Goal: Book appointment/travel/reservation

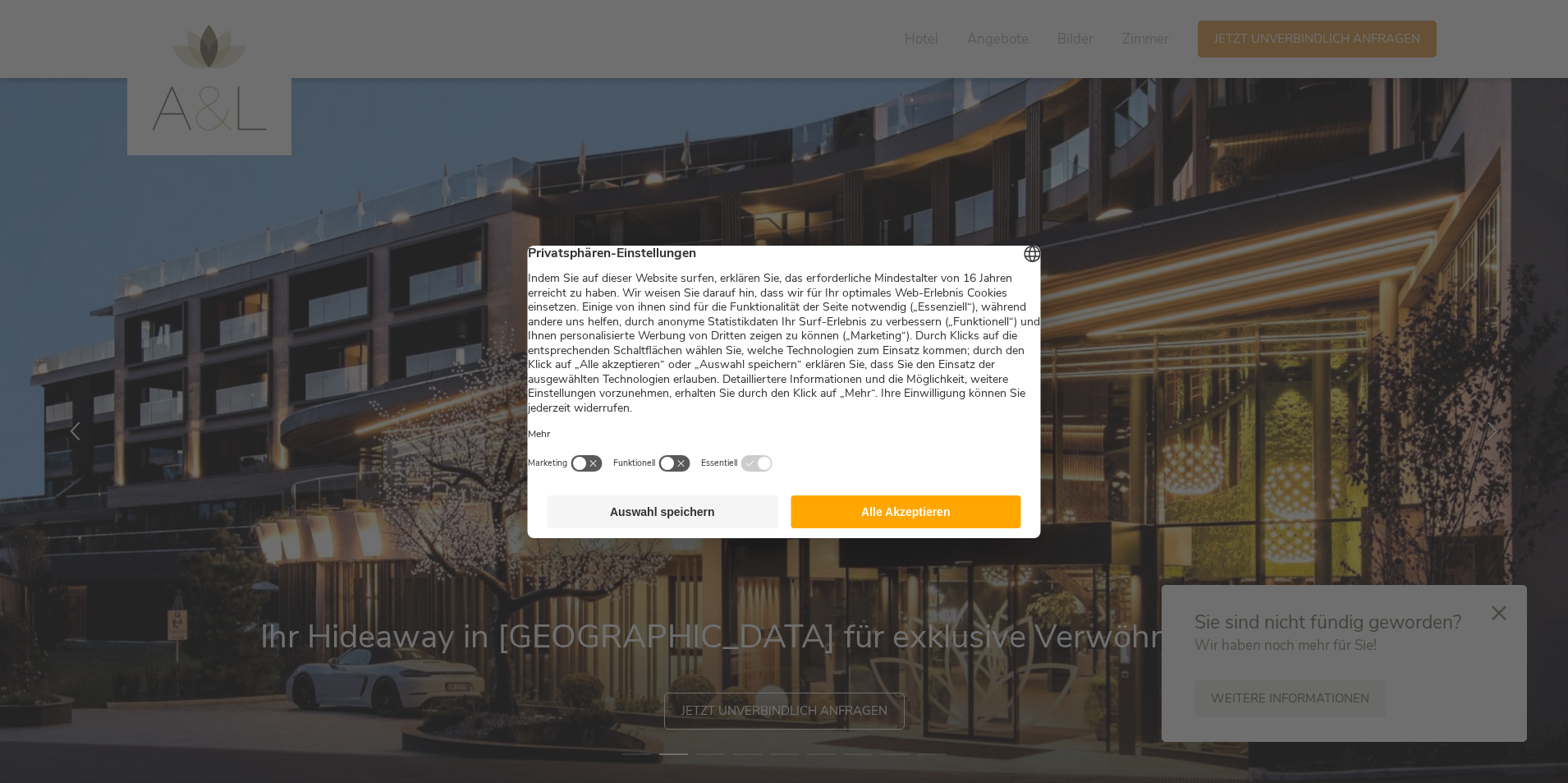
click at [871, 513] on button "Alle Akzeptieren" at bounding box center [905, 511] width 231 height 33
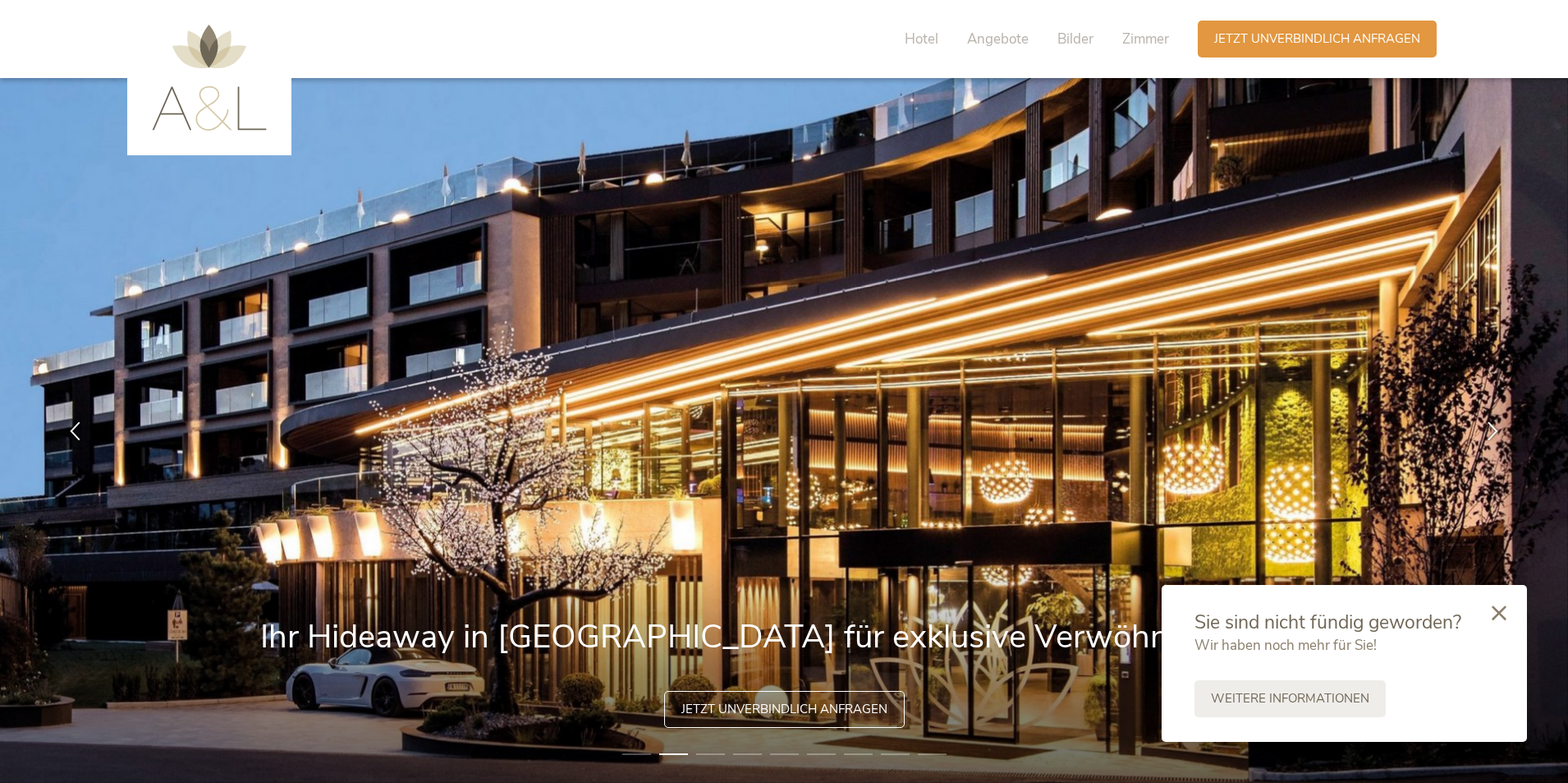
click at [817, 710] on span "Jetzt unverbindlich anfragen" at bounding box center [784, 709] width 206 height 17
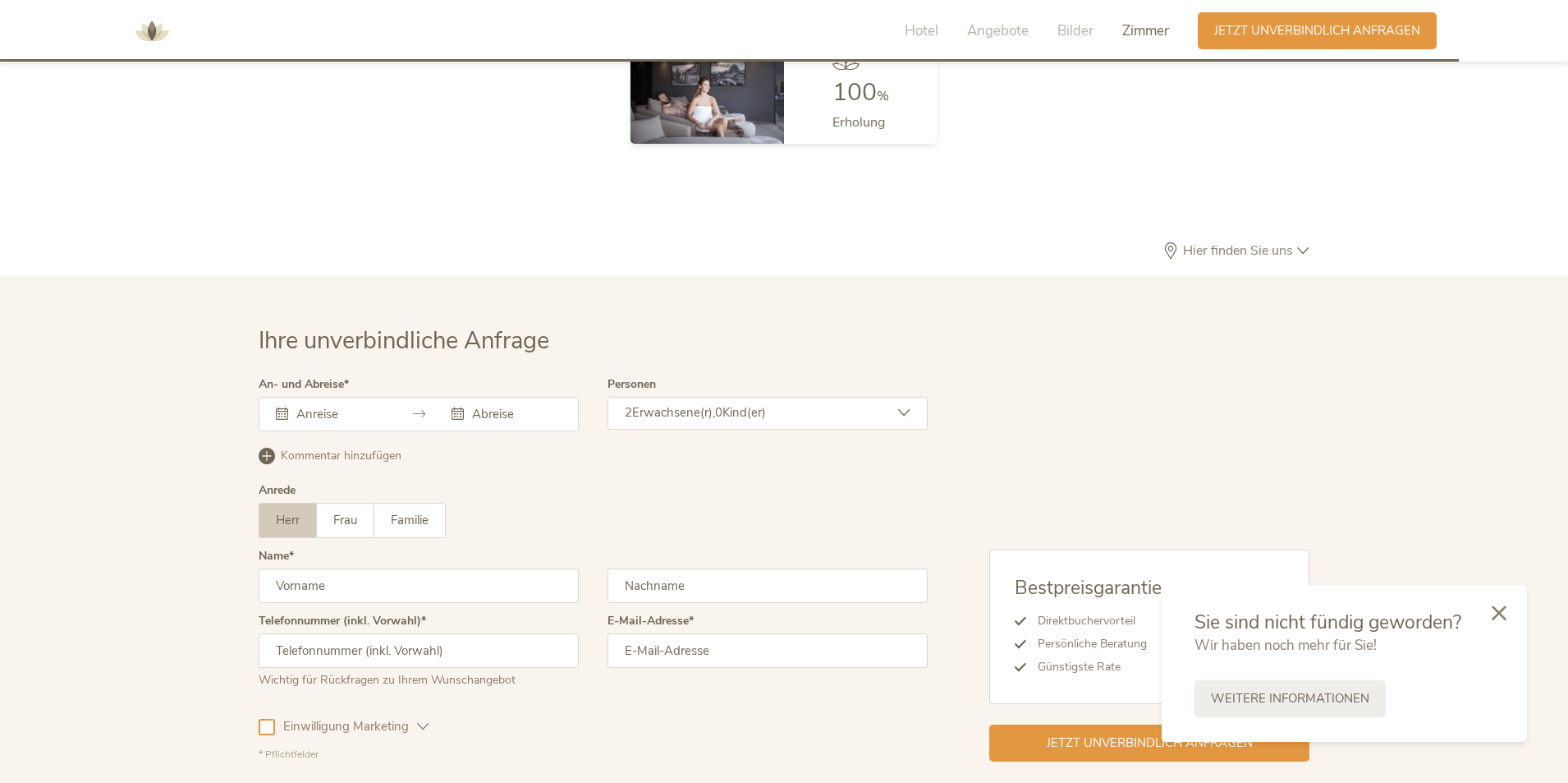
scroll to position [4917, 0]
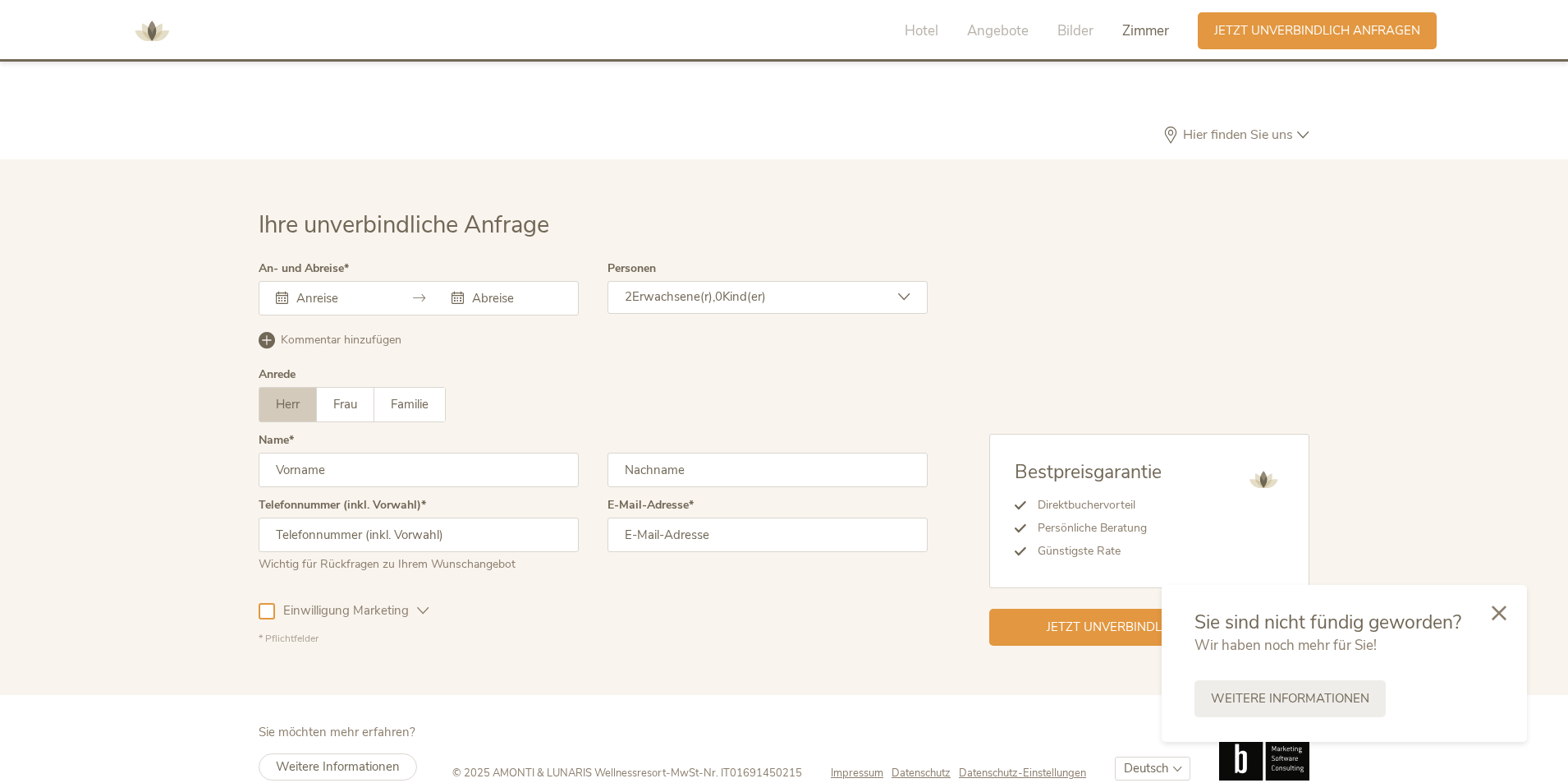
click at [392, 281] on div at bounding box center [419, 298] width 320 height 35
click at [329, 290] on input "text" at bounding box center [338, 298] width 94 height 16
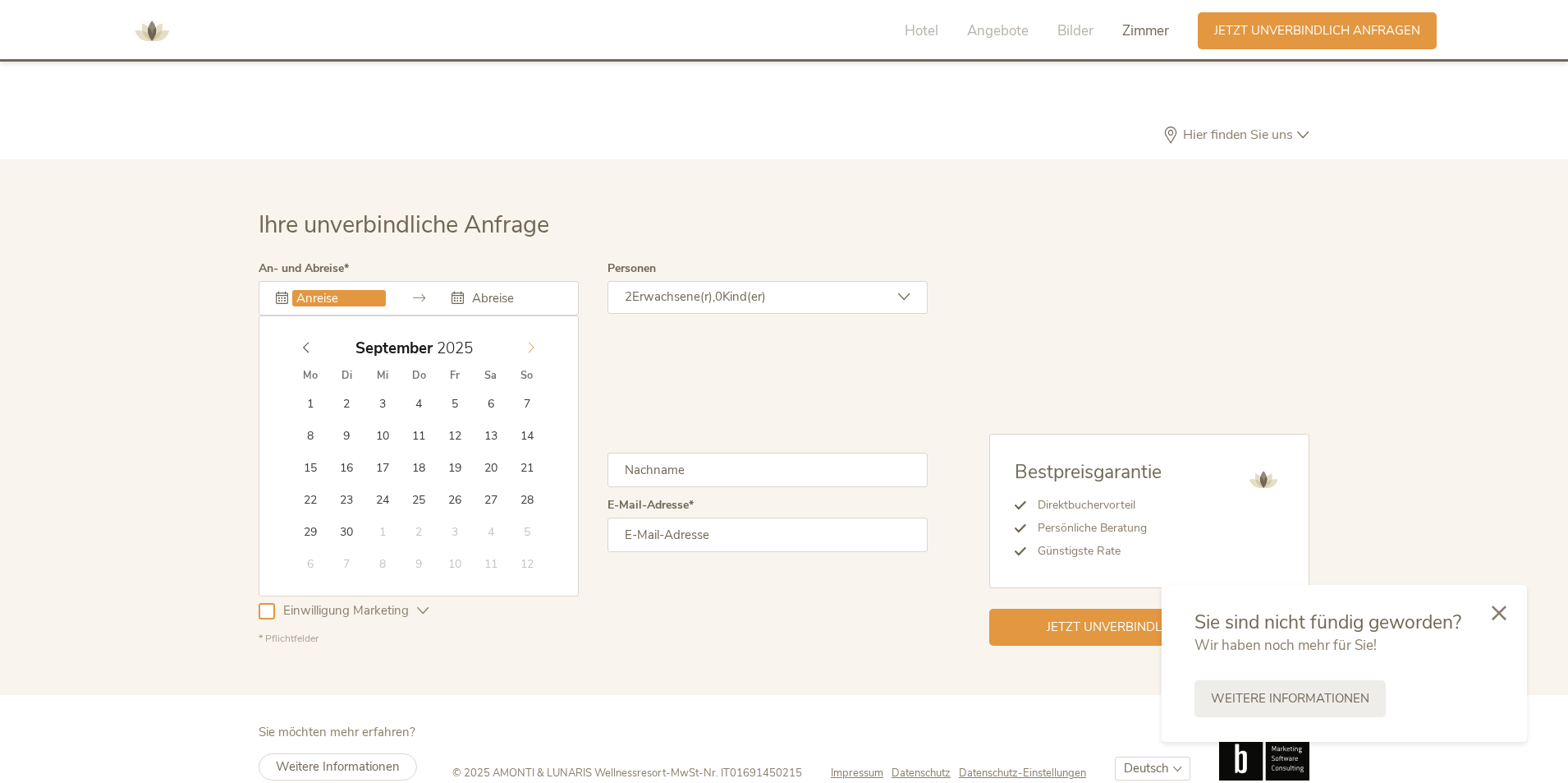
click at [525, 342] on icon at bounding box center [531, 348] width 12 height 12
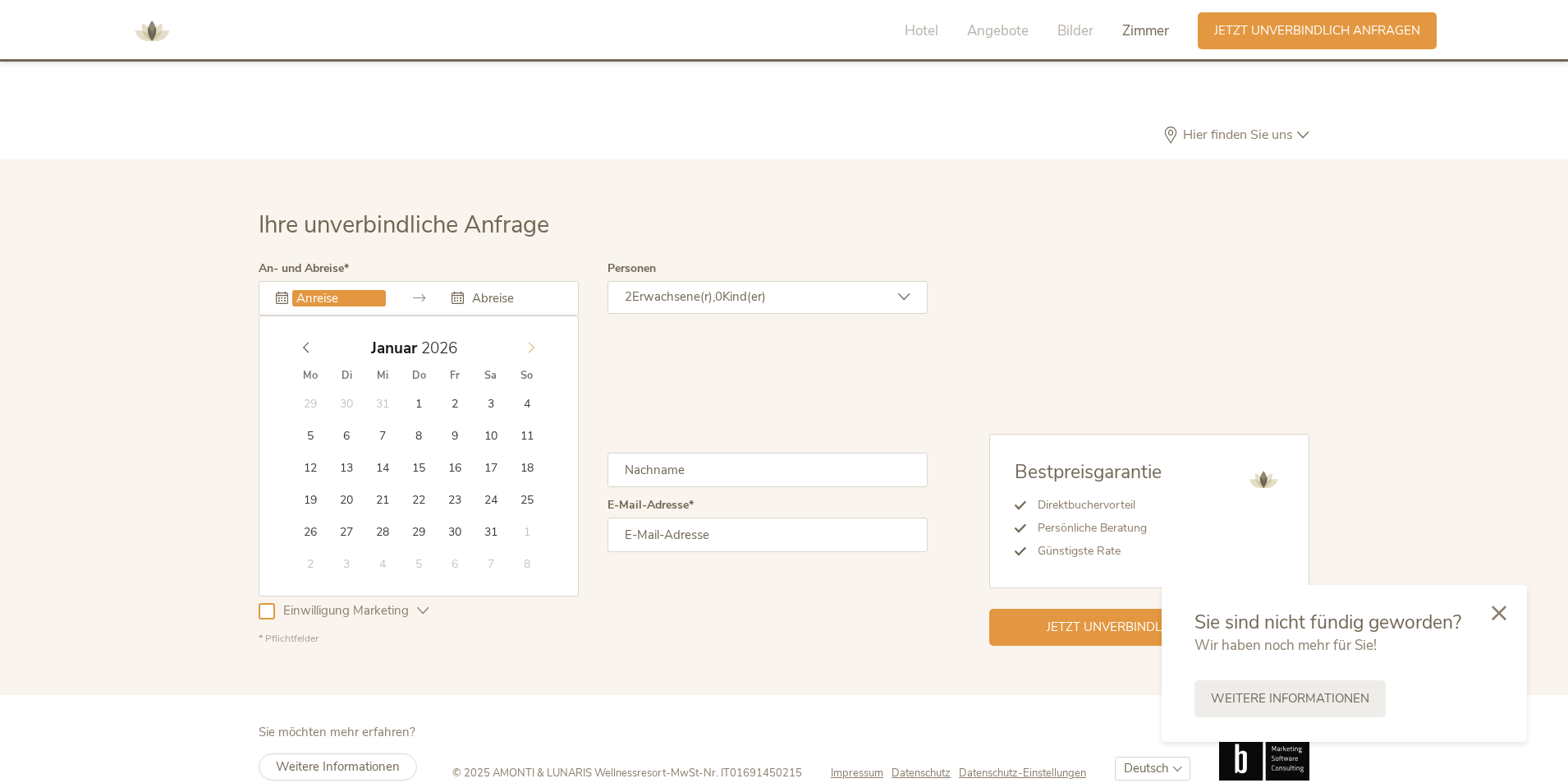
click at [525, 342] on icon at bounding box center [531, 348] width 12 height 12
click at [304, 343] on icon at bounding box center [305, 348] width 6 height 11
type input "2025"
click at [304, 343] on icon at bounding box center [305, 348] width 6 height 11
click at [304, 342] on icon at bounding box center [306, 348] width 12 height 12
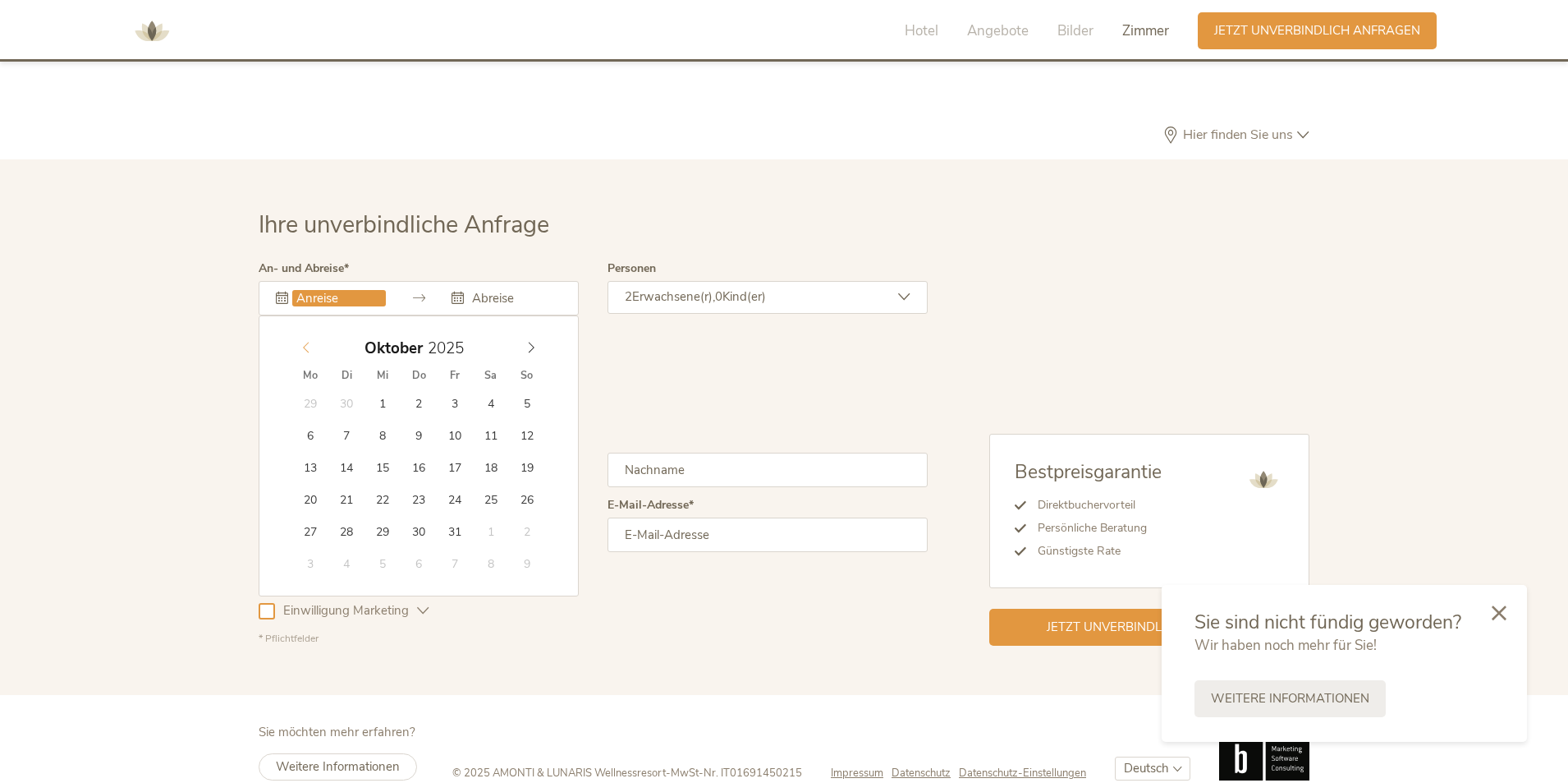
click at [304, 342] on icon at bounding box center [306, 348] width 12 height 12
click at [529, 342] on icon at bounding box center [531, 348] width 12 height 12
type input "[DATE]"
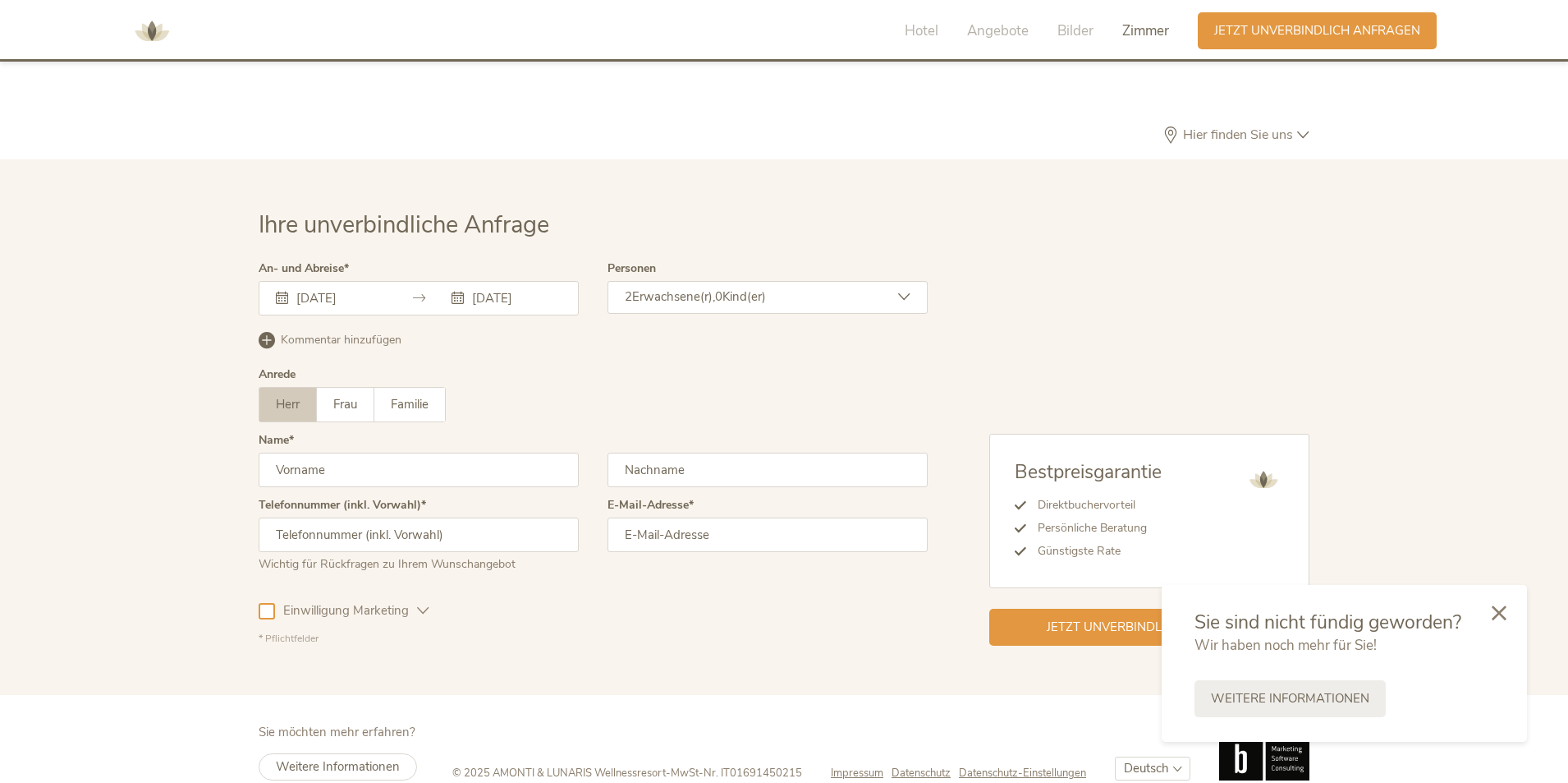
click at [663, 289] on span "Erwachsene(r)," at bounding box center [674, 296] width 83 height 16
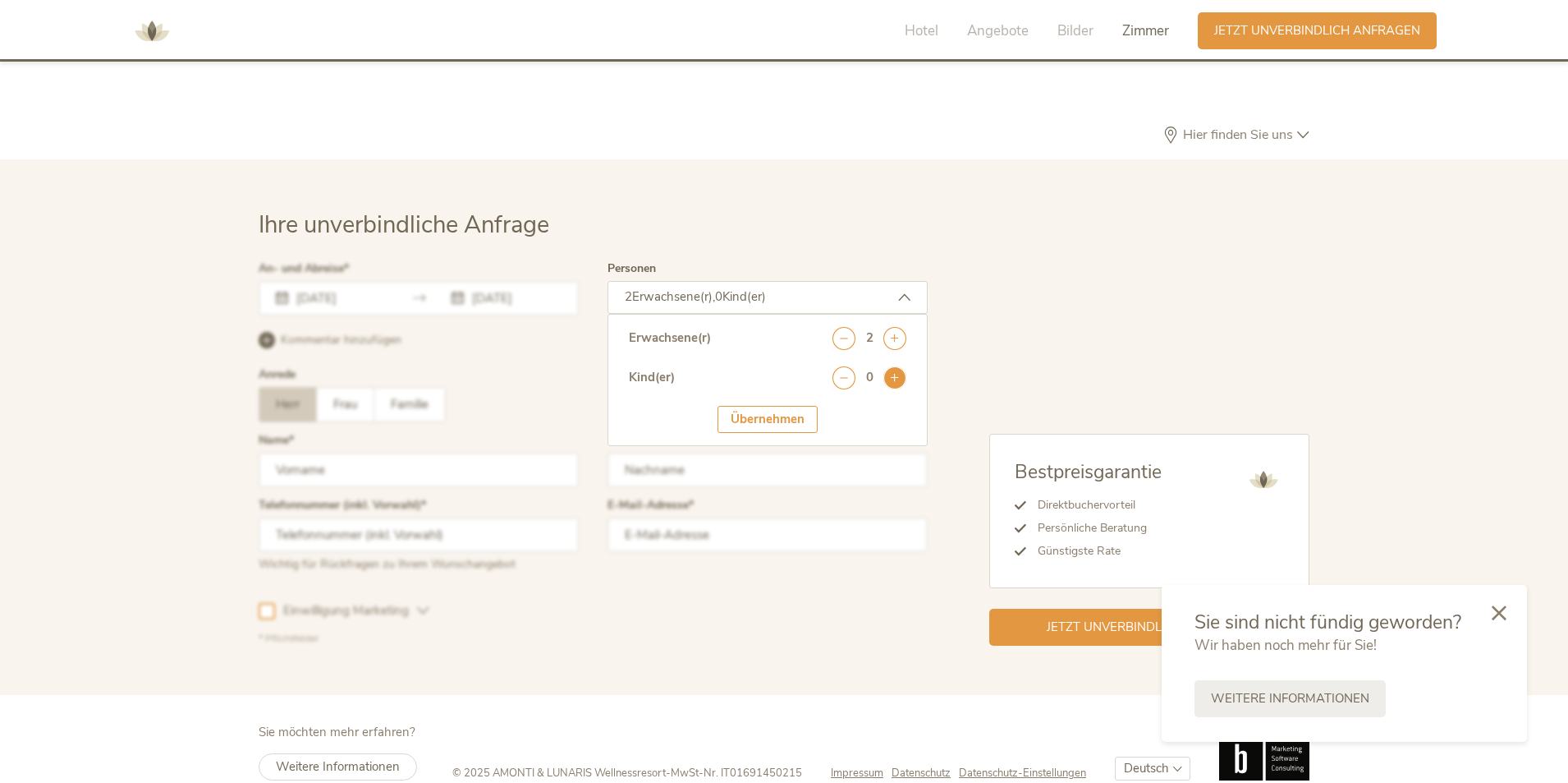
click at [890, 367] on icon at bounding box center [894, 378] width 23 height 23
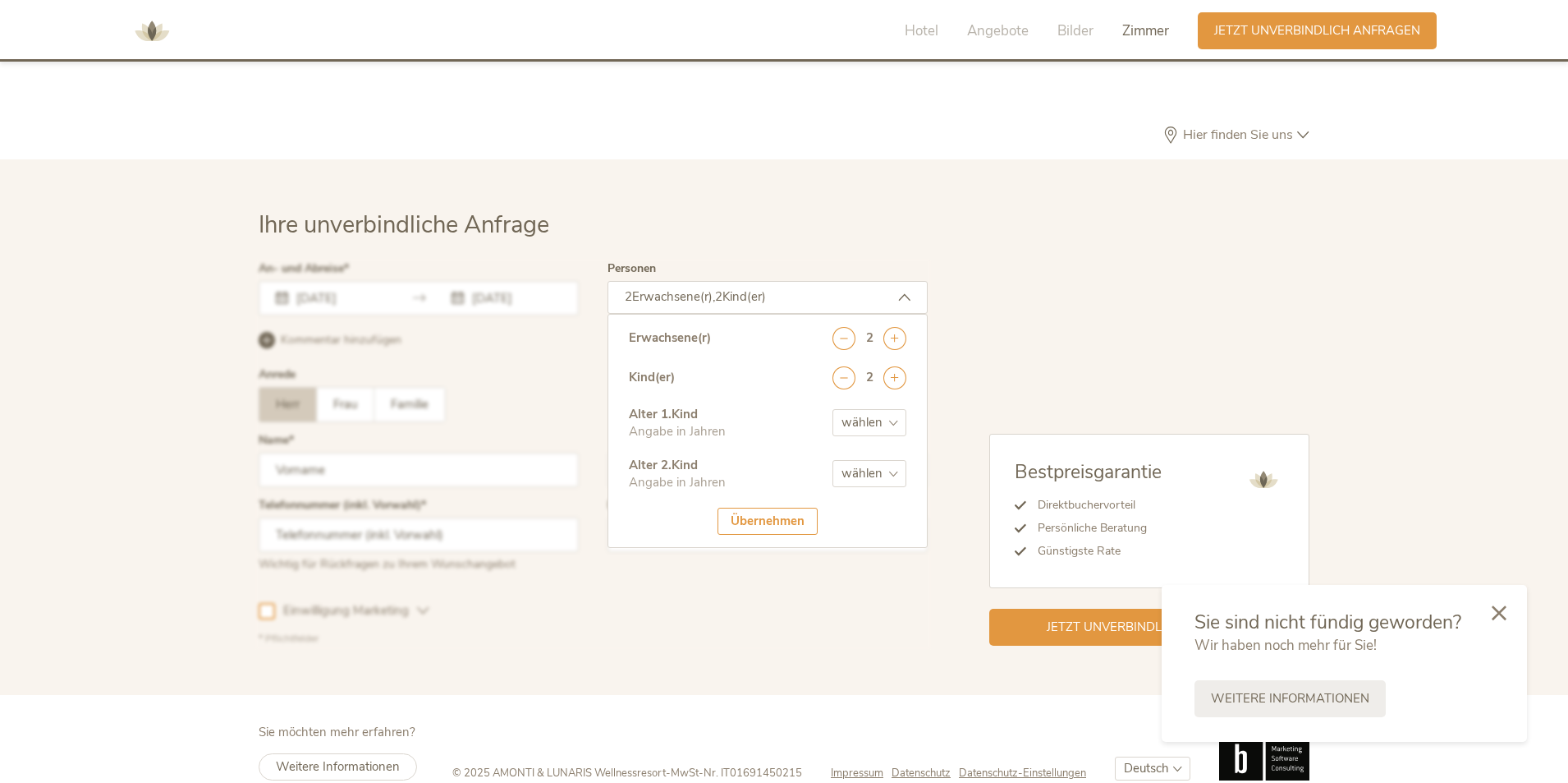
click at [895, 409] on select "wählen 0 1 2 3 4 5 6 7 8 9 10 11 12 13 14 15 16 17" at bounding box center [869, 422] width 74 height 27
select select "7"
click at [833, 409] on select "wählen 0 1 2 3 4 5 6 7 8 9 10 11 12 13 14 15 16 17" at bounding box center [869, 422] width 74 height 27
click at [885, 460] on select "wählen 0 1 2 3 4 5 6 7 8 9 10 11 12 13 14 15 16 17" at bounding box center [869, 473] width 74 height 27
select select "4"
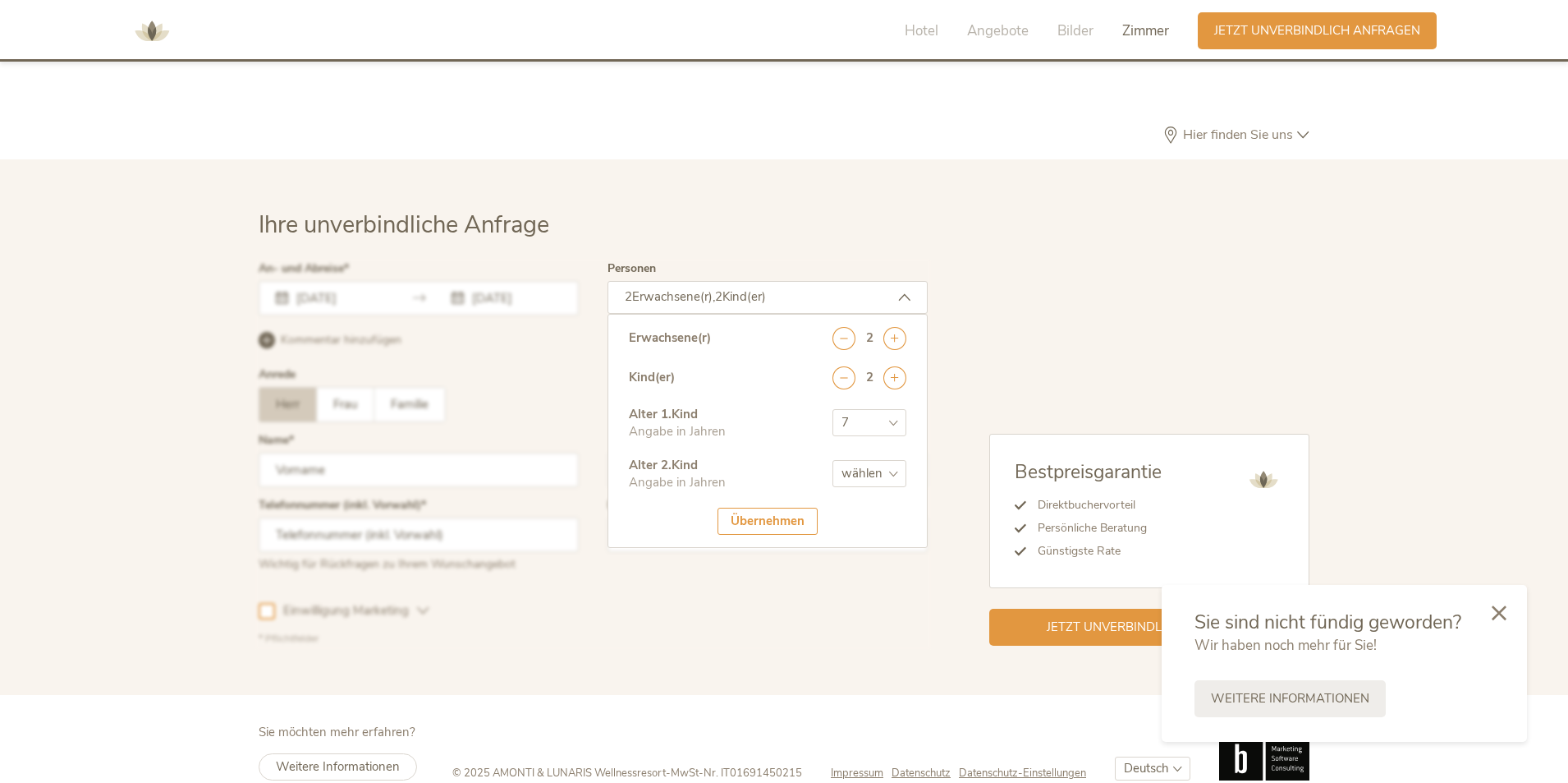
click at [833, 460] on select "wählen 0 1 2 3 4 5 6 7 8 9 10 11 12 13 14 15 16 17" at bounding box center [869, 473] width 74 height 27
click at [744, 508] on div "Übernehmen" at bounding box center [767, 521] width 100 height 27
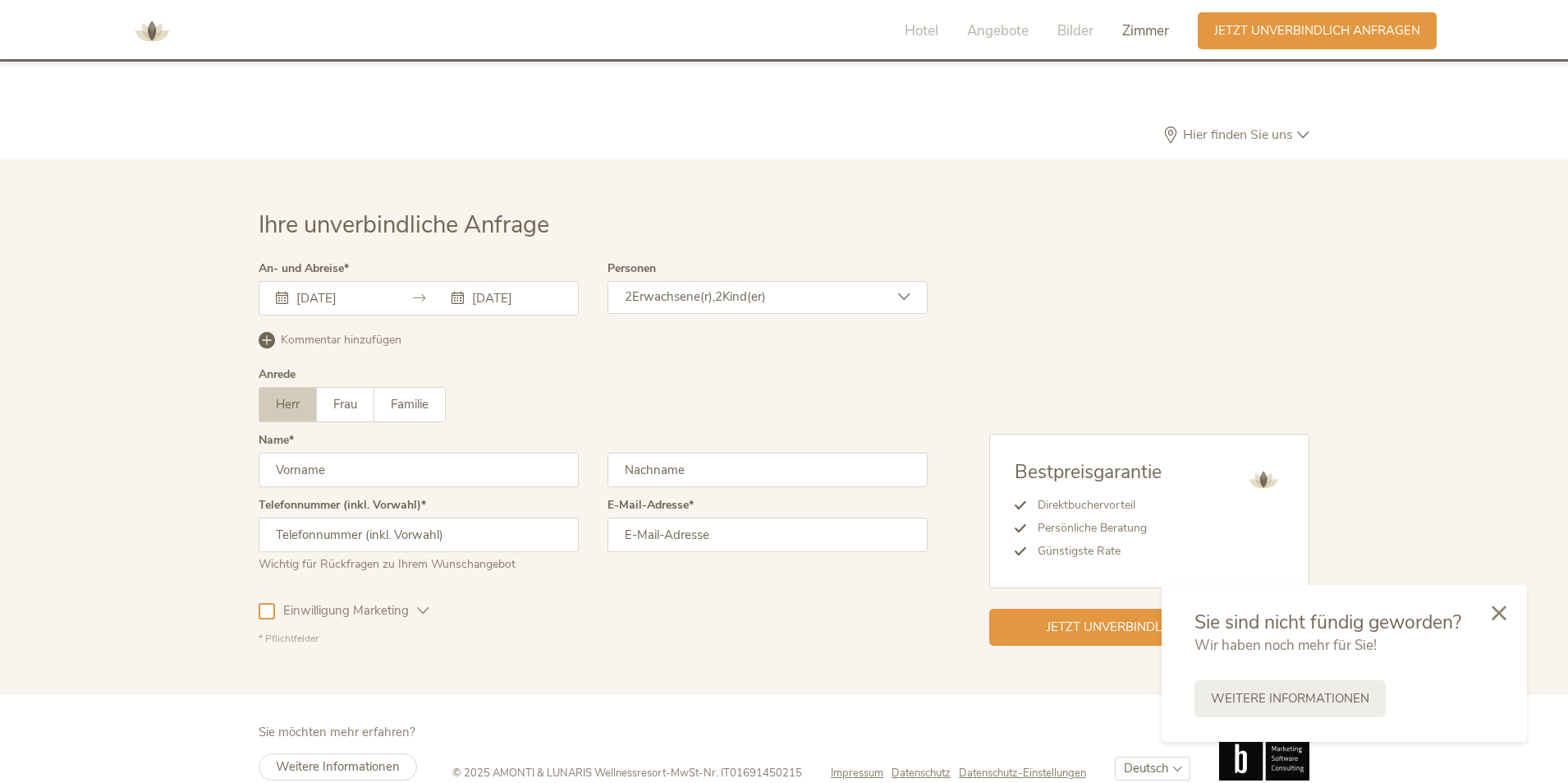
click at [1494, 612] on icon at bounding box center [1499, 612] width 14 height 14
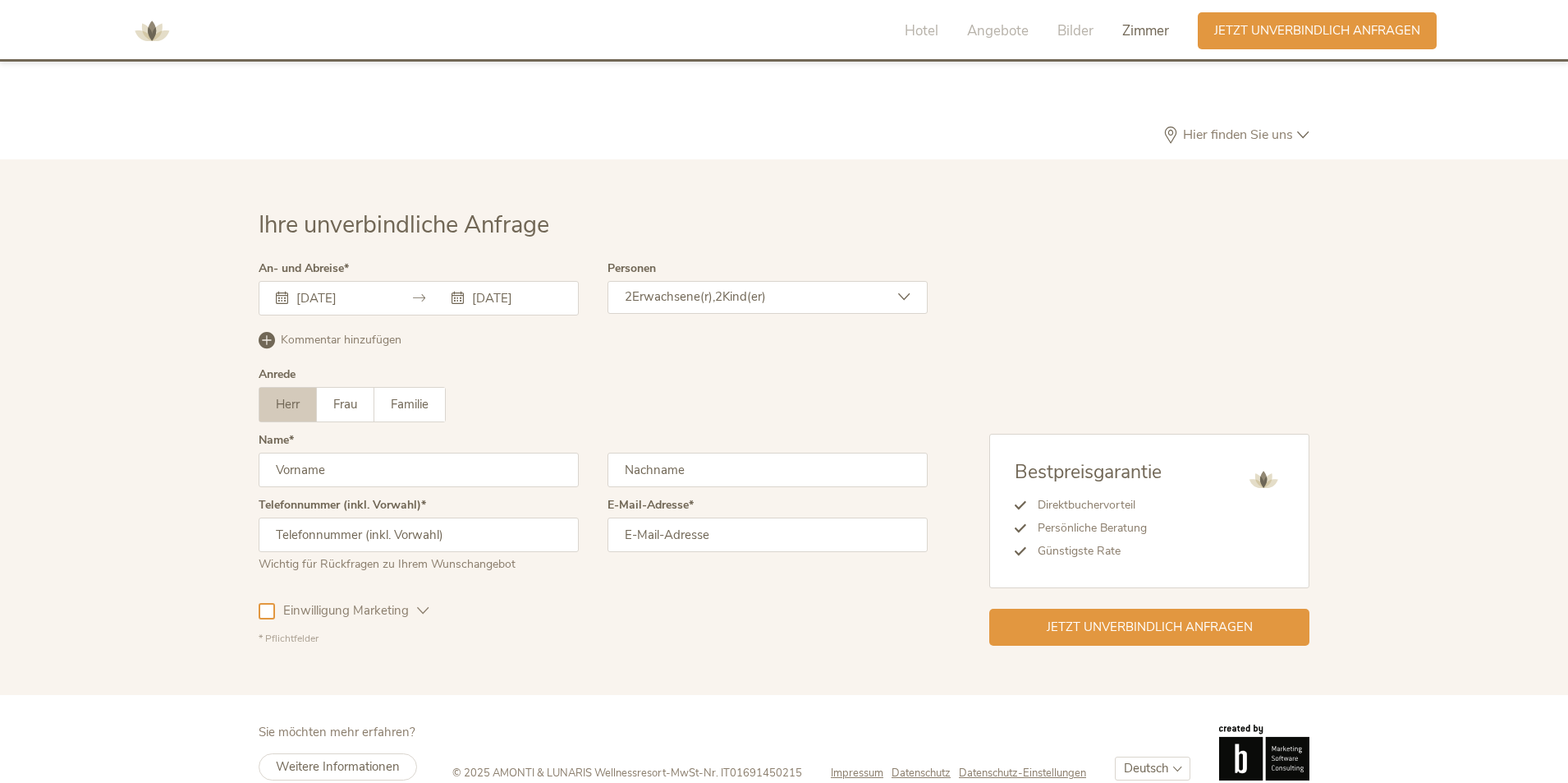
click at [457, 453] on input "text" at bounding box center [419, 470] width 320 height 35
type input "Serkan"
type input "Yesiltepe"
drag, startPoint x: 336, startPoint y: 491, endPoint x: 338, endPoint y: 500, distance: 9.2
click at [336, 517] on input "text" at bounding box center [419, 534] width 320 height 35
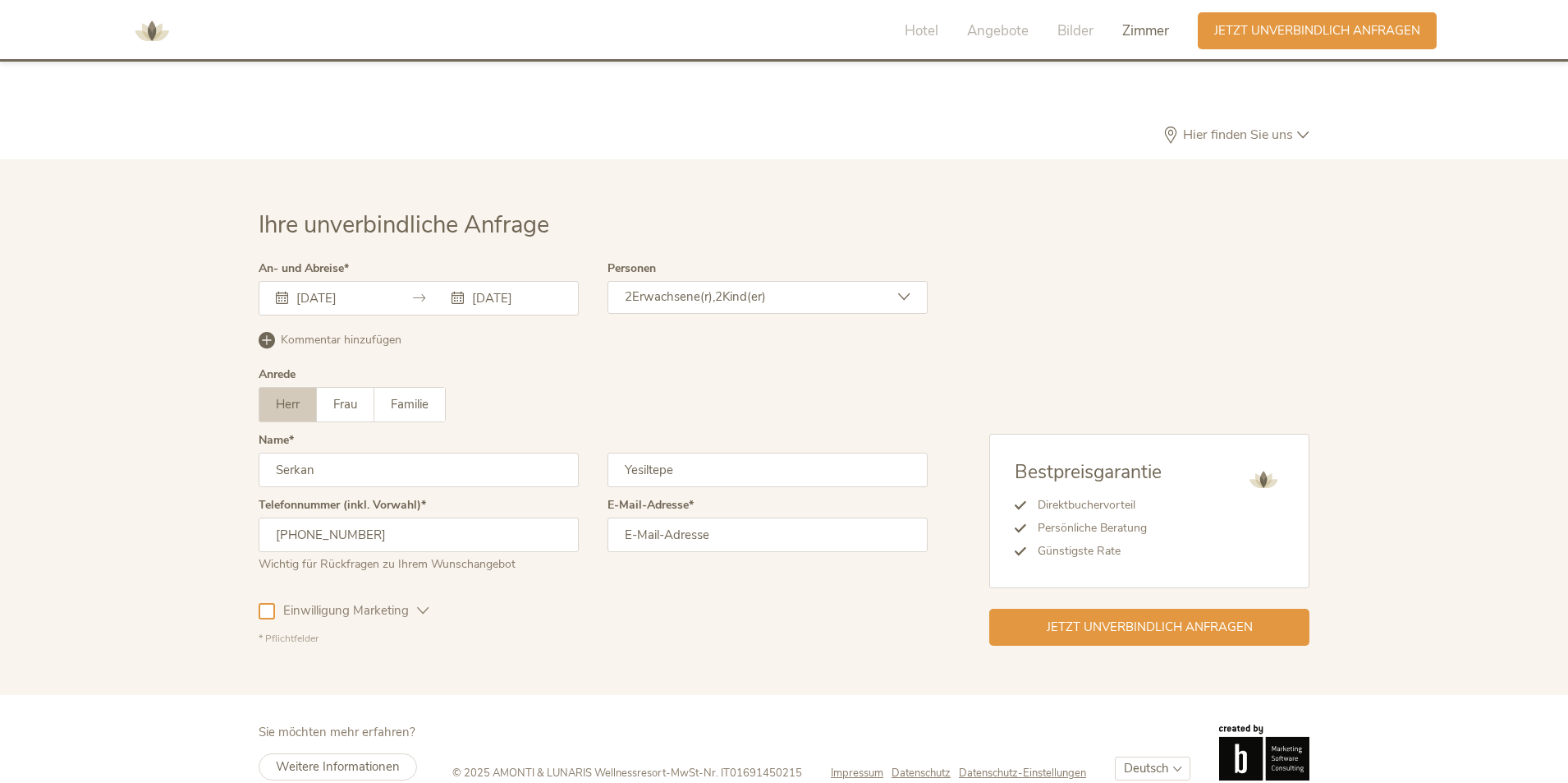
type input "[PHONE_NUMBER]"
click at [641, 517] on input "email" at bounding box center [767, 534] width 320 height 35
type input "[EMAIL_ADDRESS][DOMAIN_NAME]"
click at [432, 584] on div "Einwilligung Marketing Einwilligung Profilierung" at bounding box center [593, 608] width 669 height 47
click at [420, 604] on icon at bounding box center [423, 610] width 13 height 13
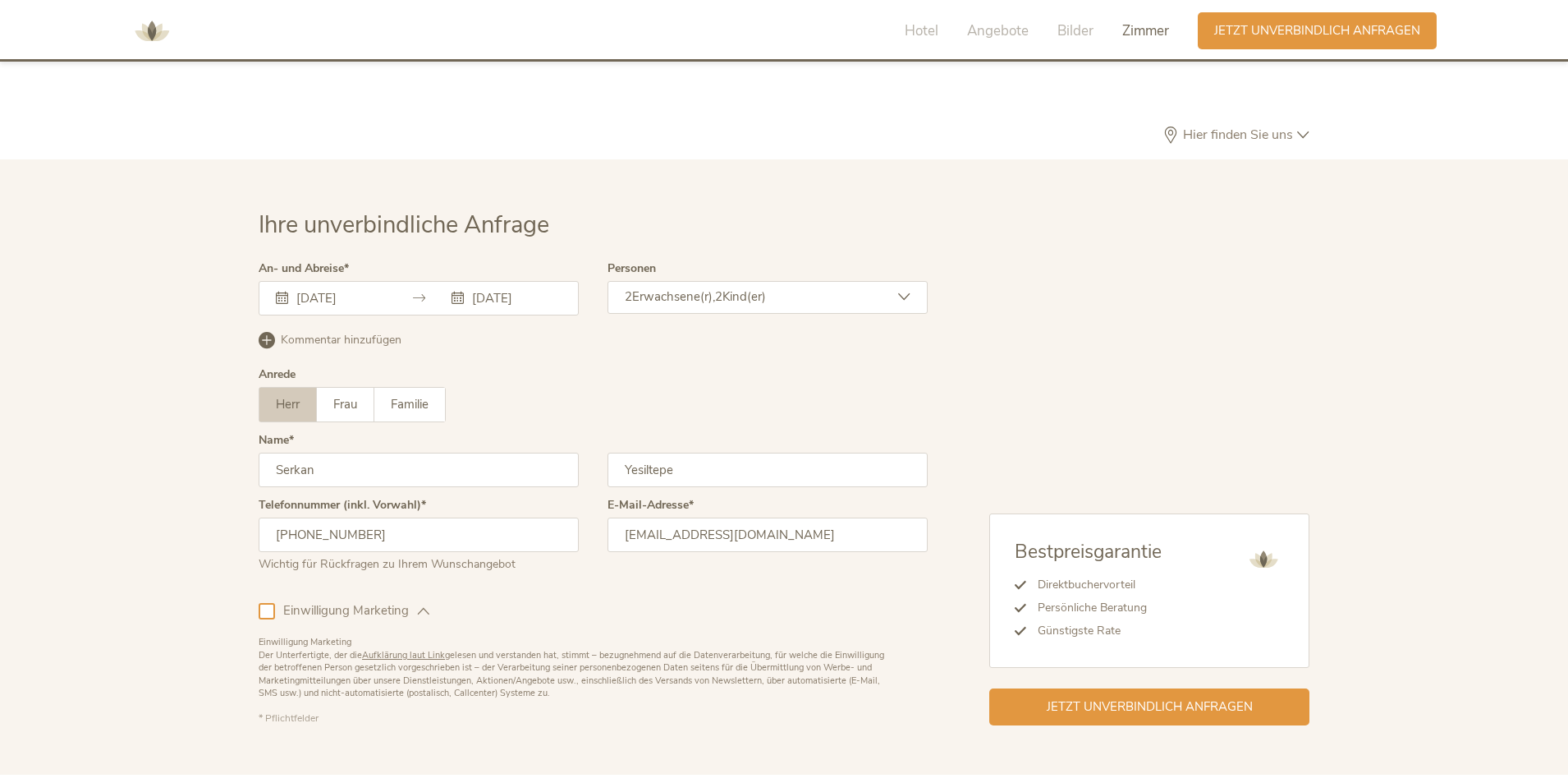
click at [420, 604] on icon at bounding box center [423, 610] width 13 height 13
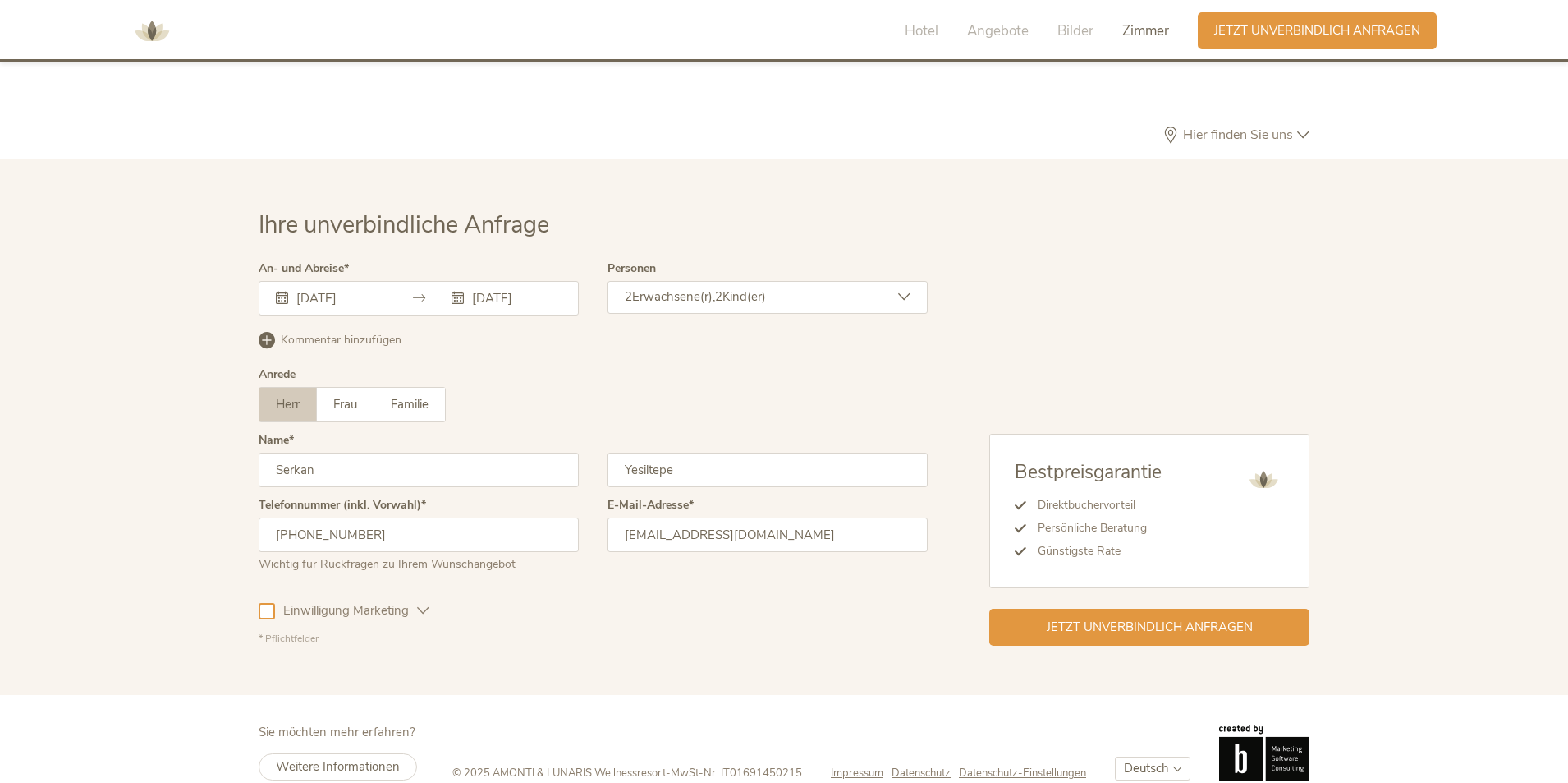
click at [336, 332] on span "Kommentar hinzufügen" at bounding box center [341, 339] width 121 height 16
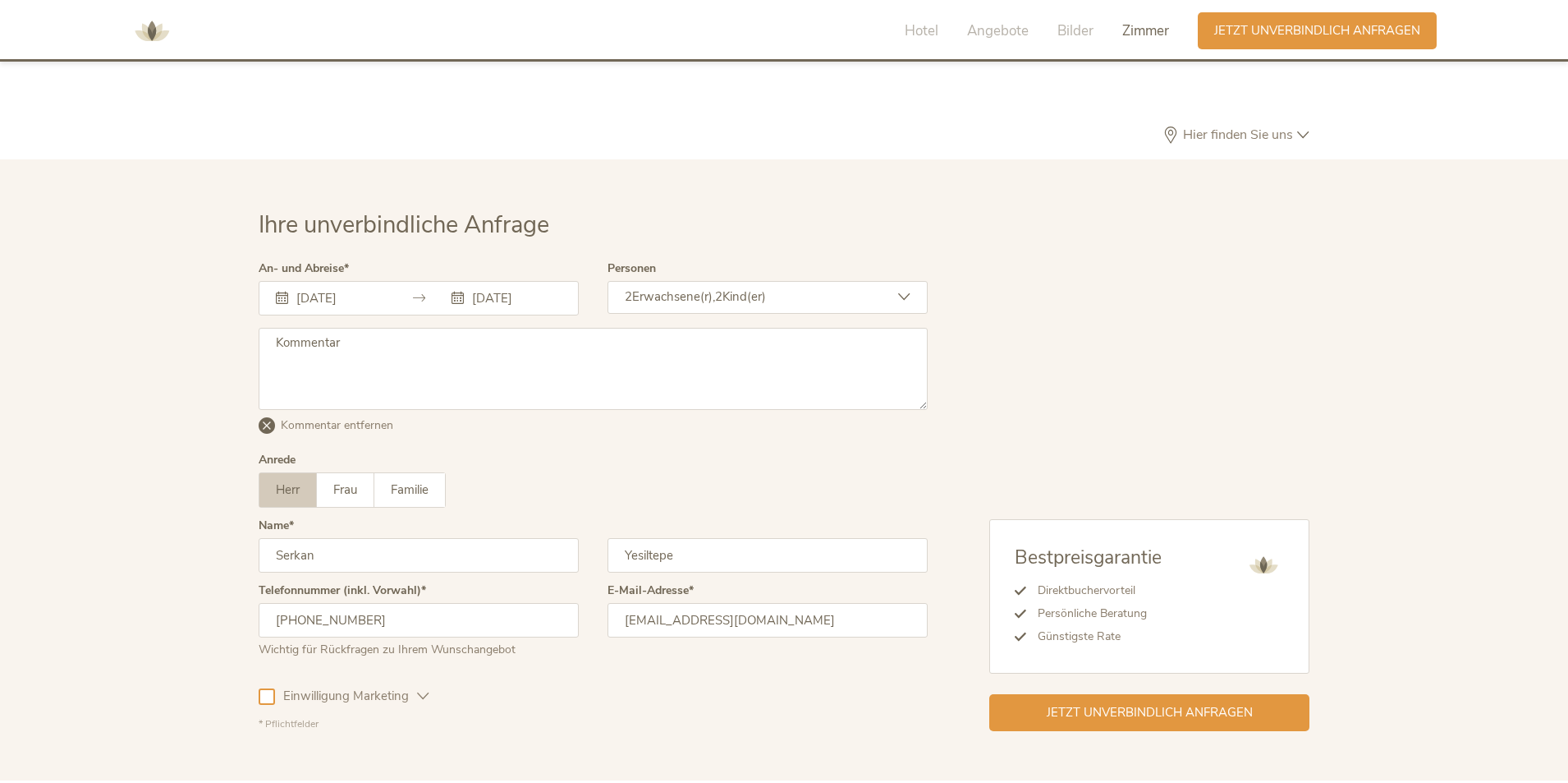
click at [339, 334] on textarea at bounding box center [593, 368] width 669 height 82
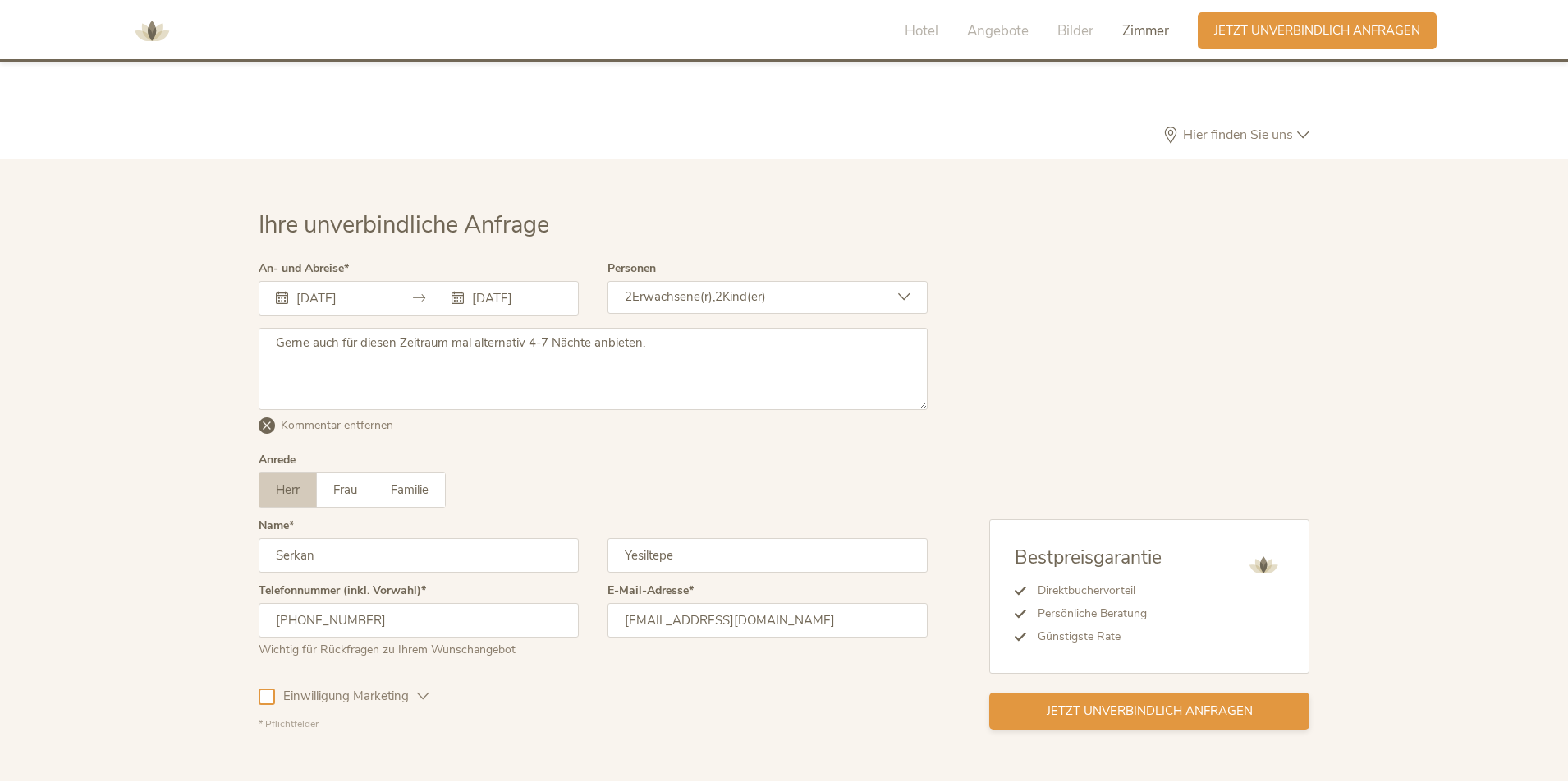
type textarea "Gerne auch für diesen Zeitraum mal alternativ 4-7 Nächte anbieten."
click at [1142, 703] on span "Jetzt unverbindlich anfragen" at bounding box center [1150, 711] width 206 height 17
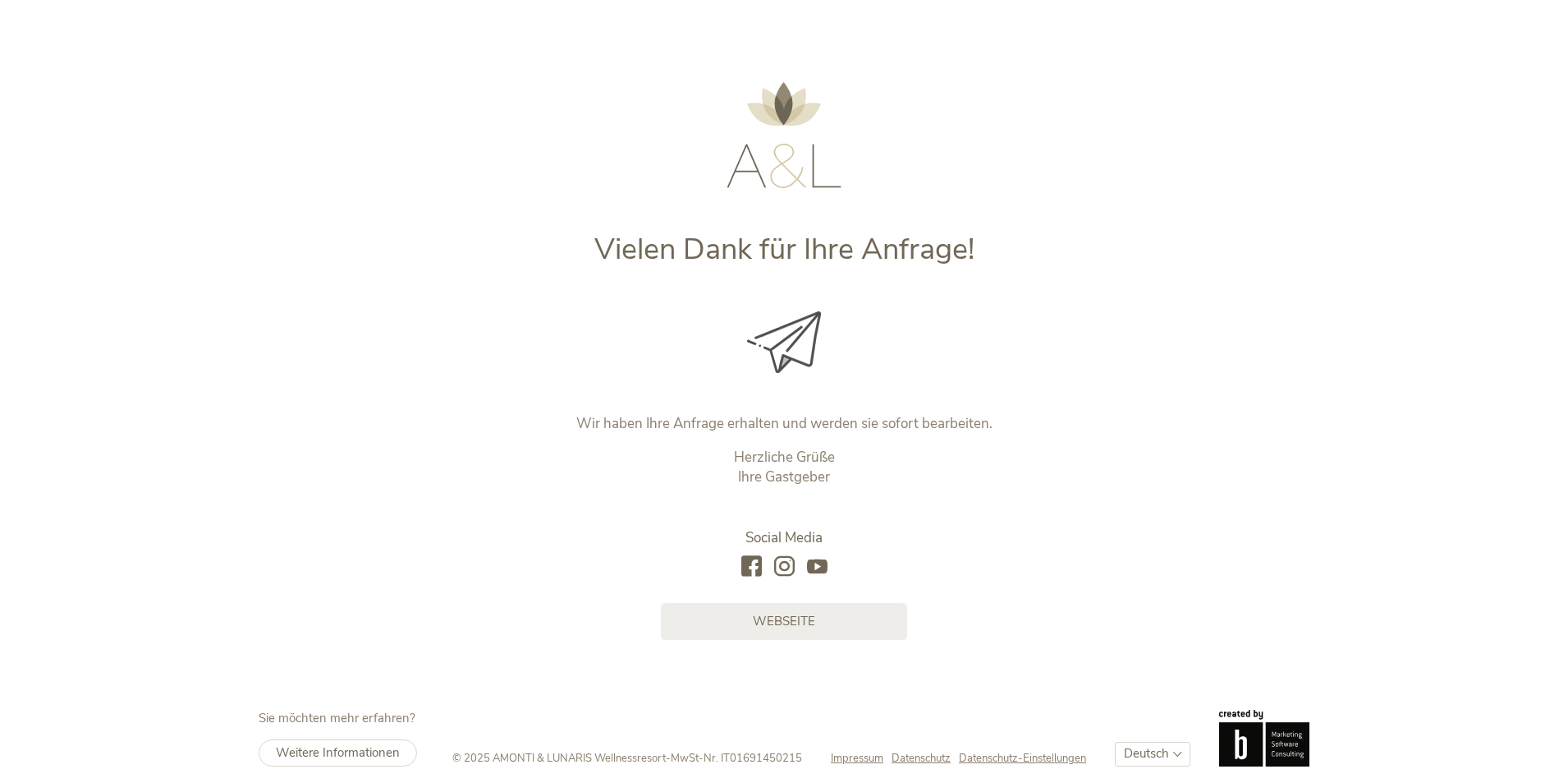
click at [810, 315] on img at bounding box center [784, 342] width 74 height 62
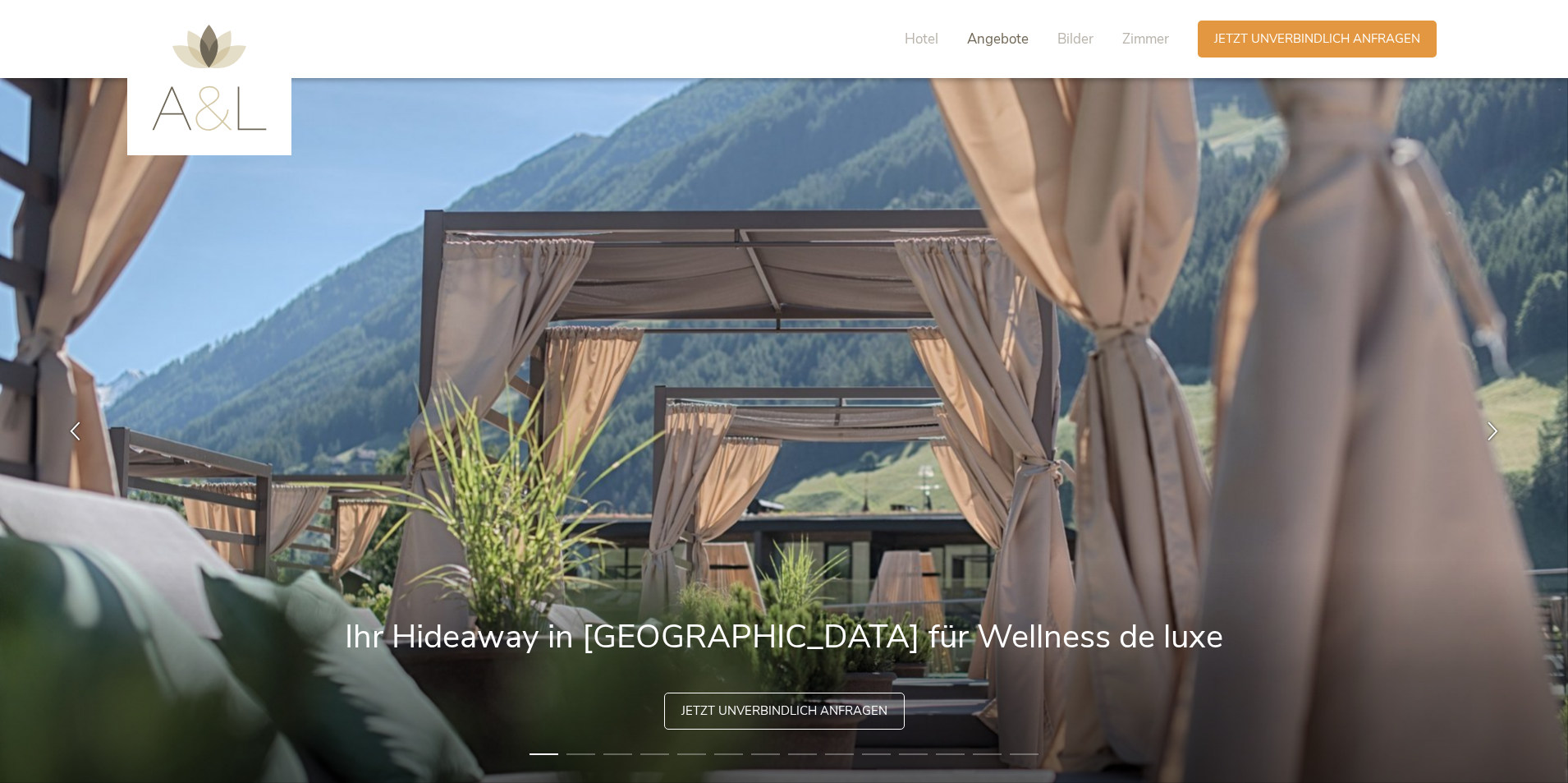
click at [987, 37] on span "Angebote" at bounding box center [998, 39] width 62 height 19
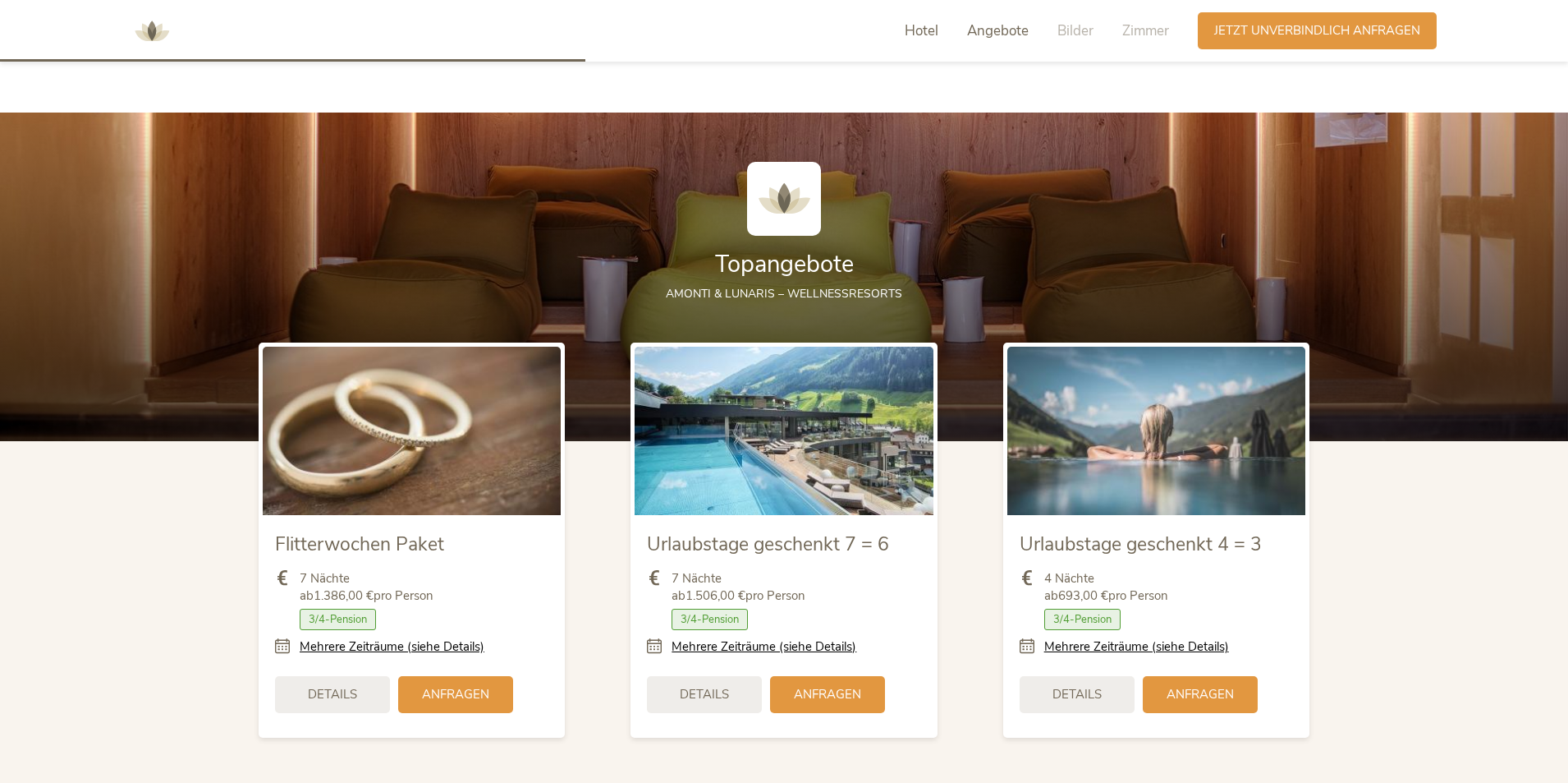
scroll to position [1927, 0]
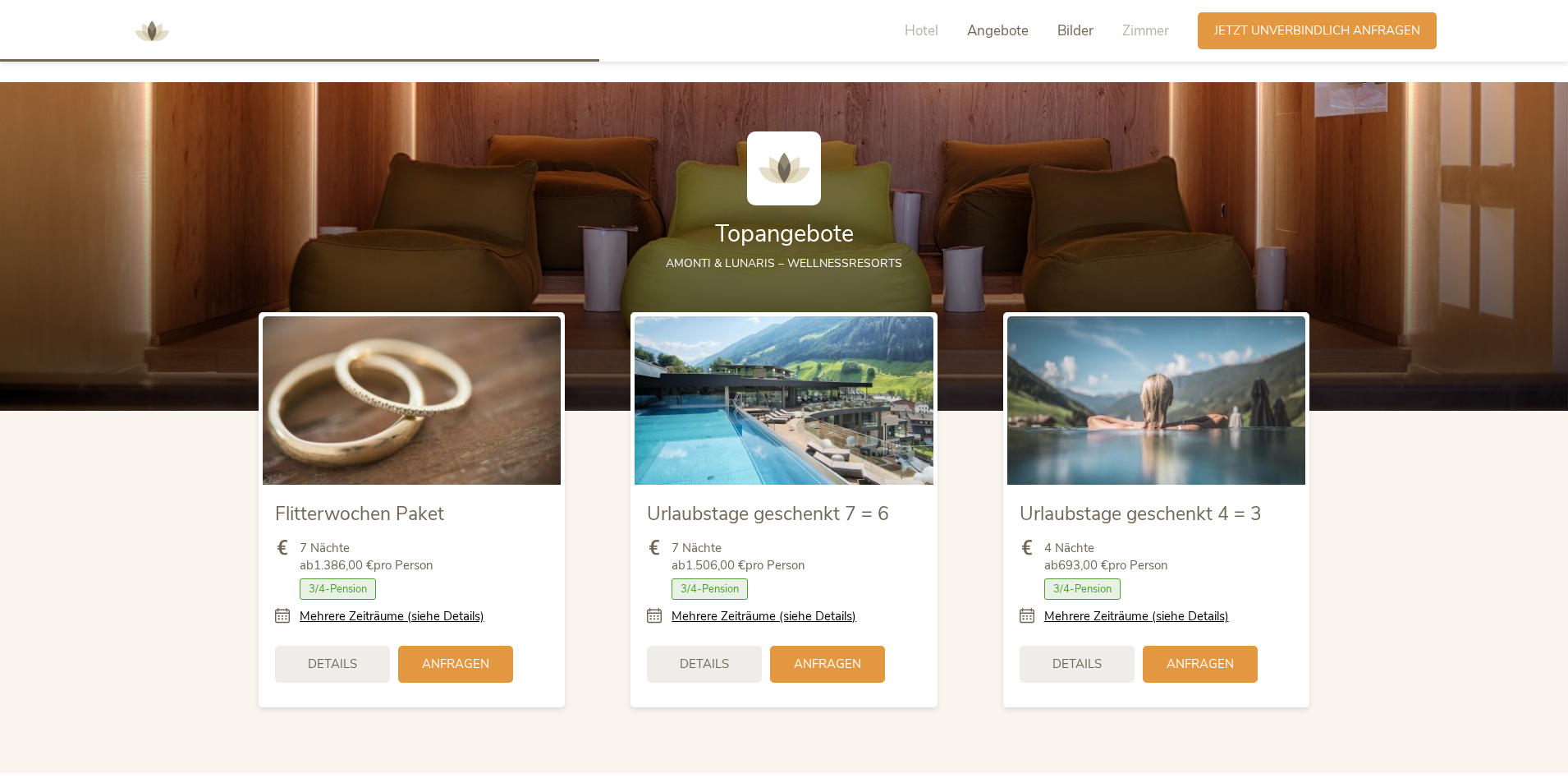
click at [1081, 31] on span "Bilder" at bounding box center [1076, 30] width 36 height 19
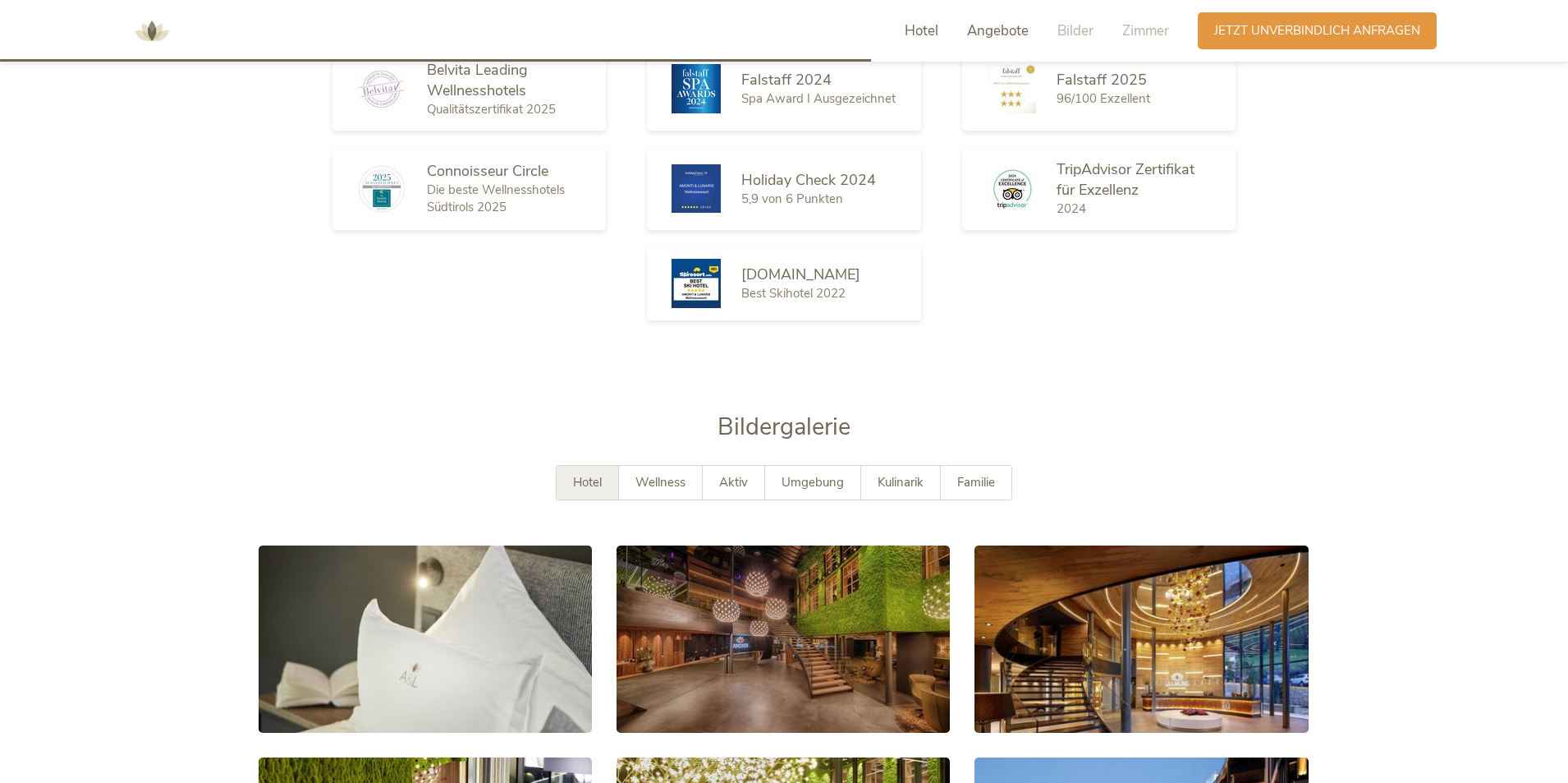
click at [921, 31] on span "Hotel" at bounding box center [922, 30] width 34 height 19
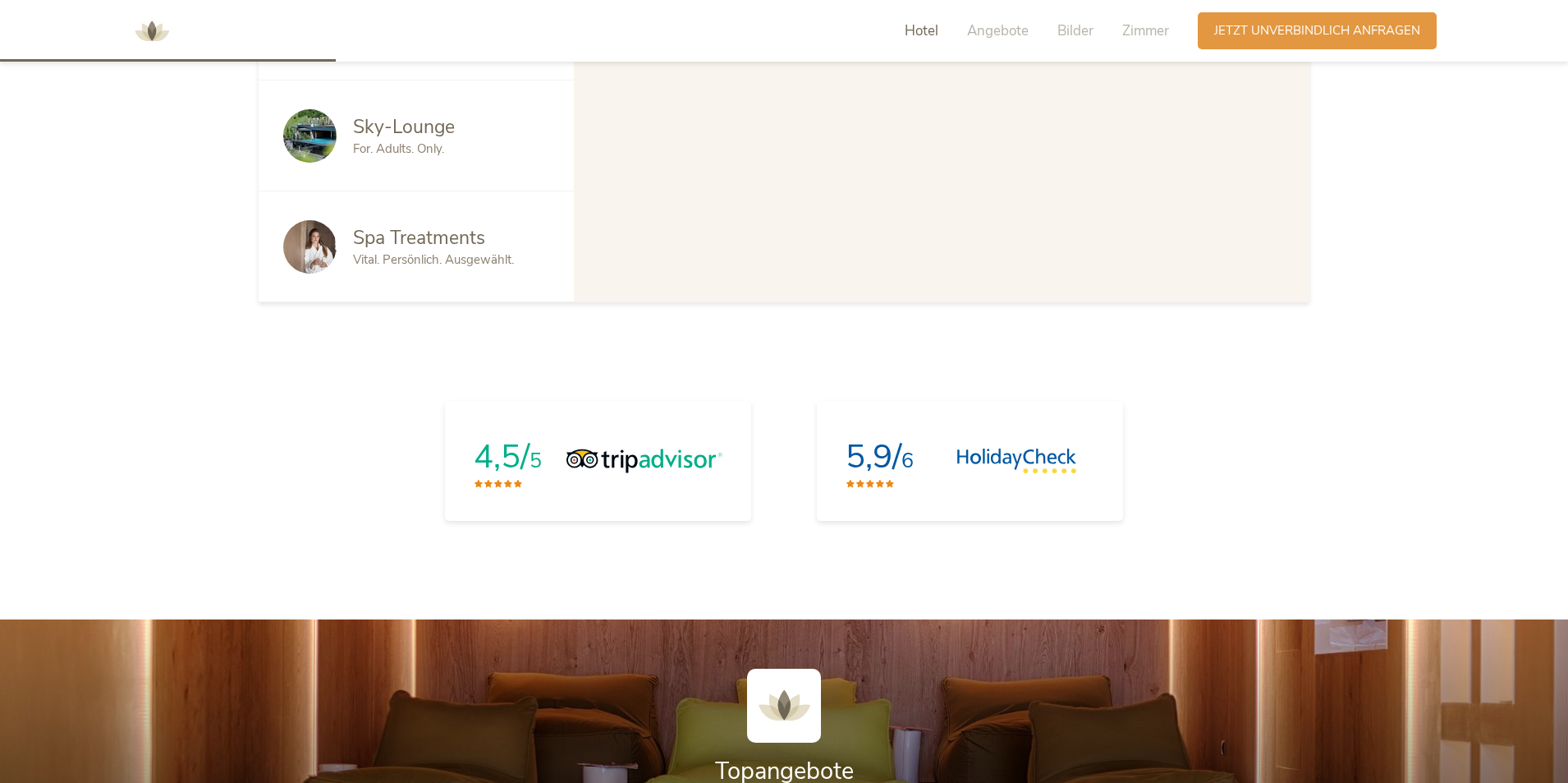
scroll to position [1414, 0]
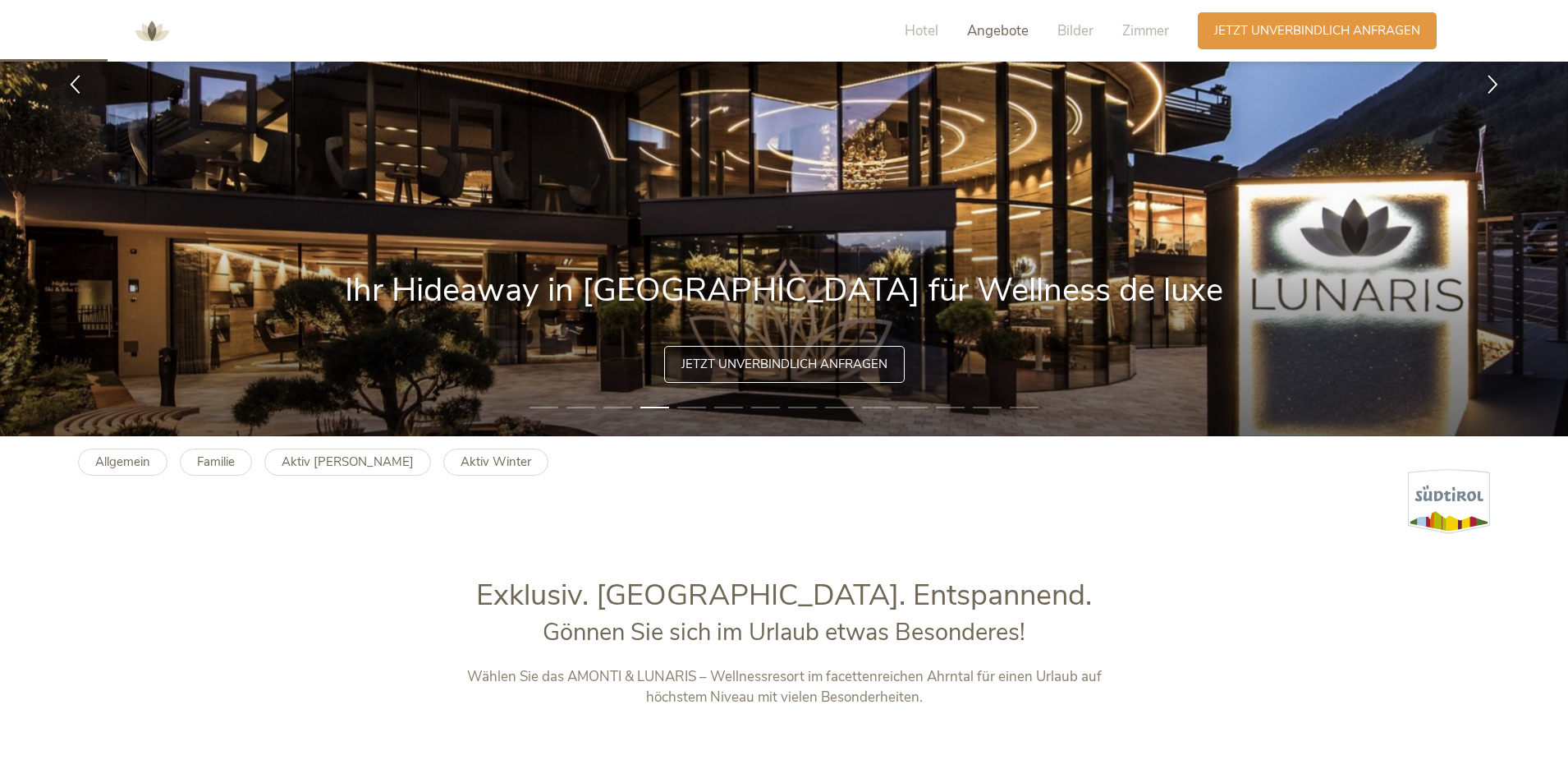
click at [992, 28] on span "Angebote" at bounding box center [998, 30] width 62 height 19
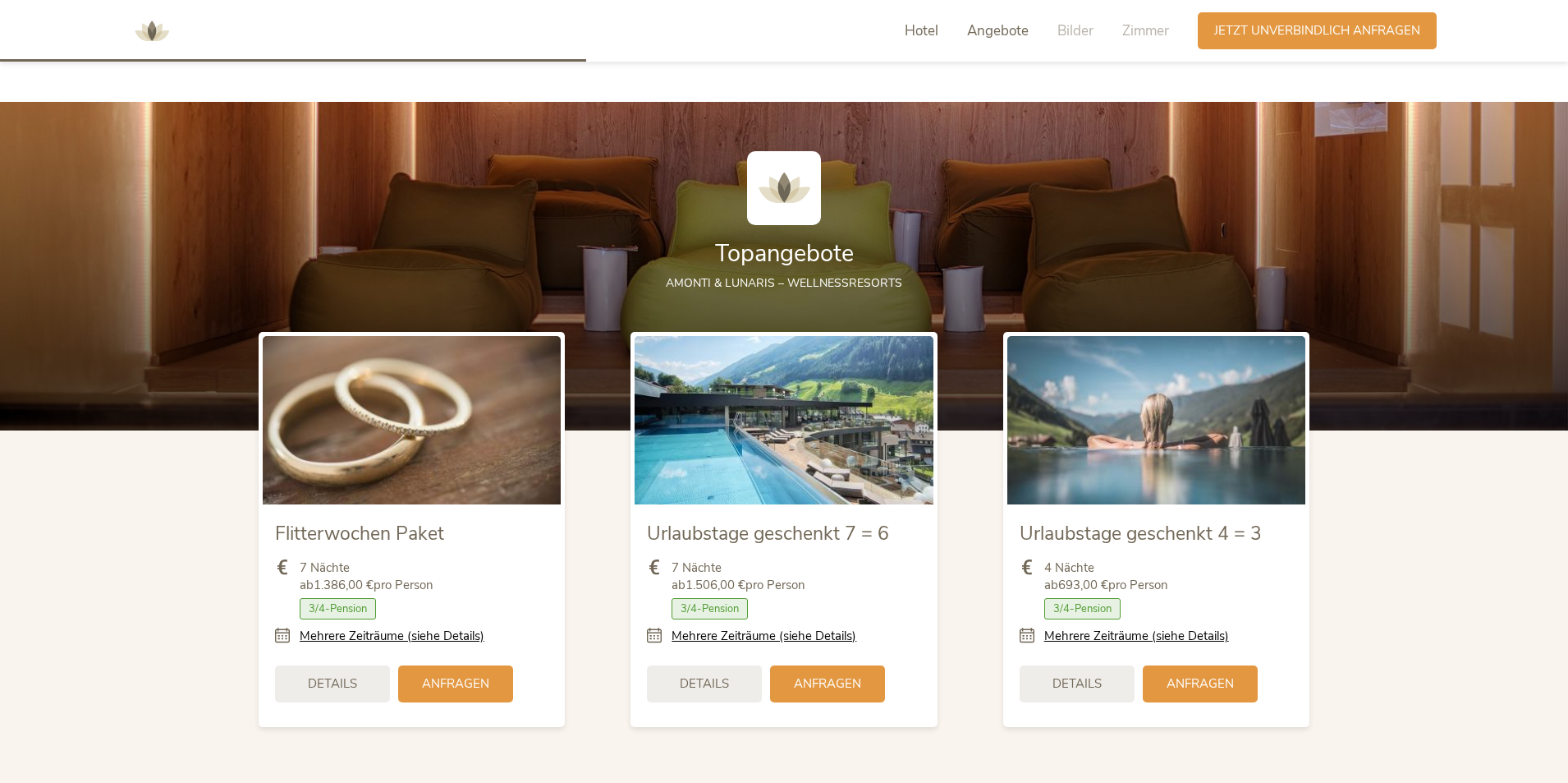
scroll to position [1927, 0]
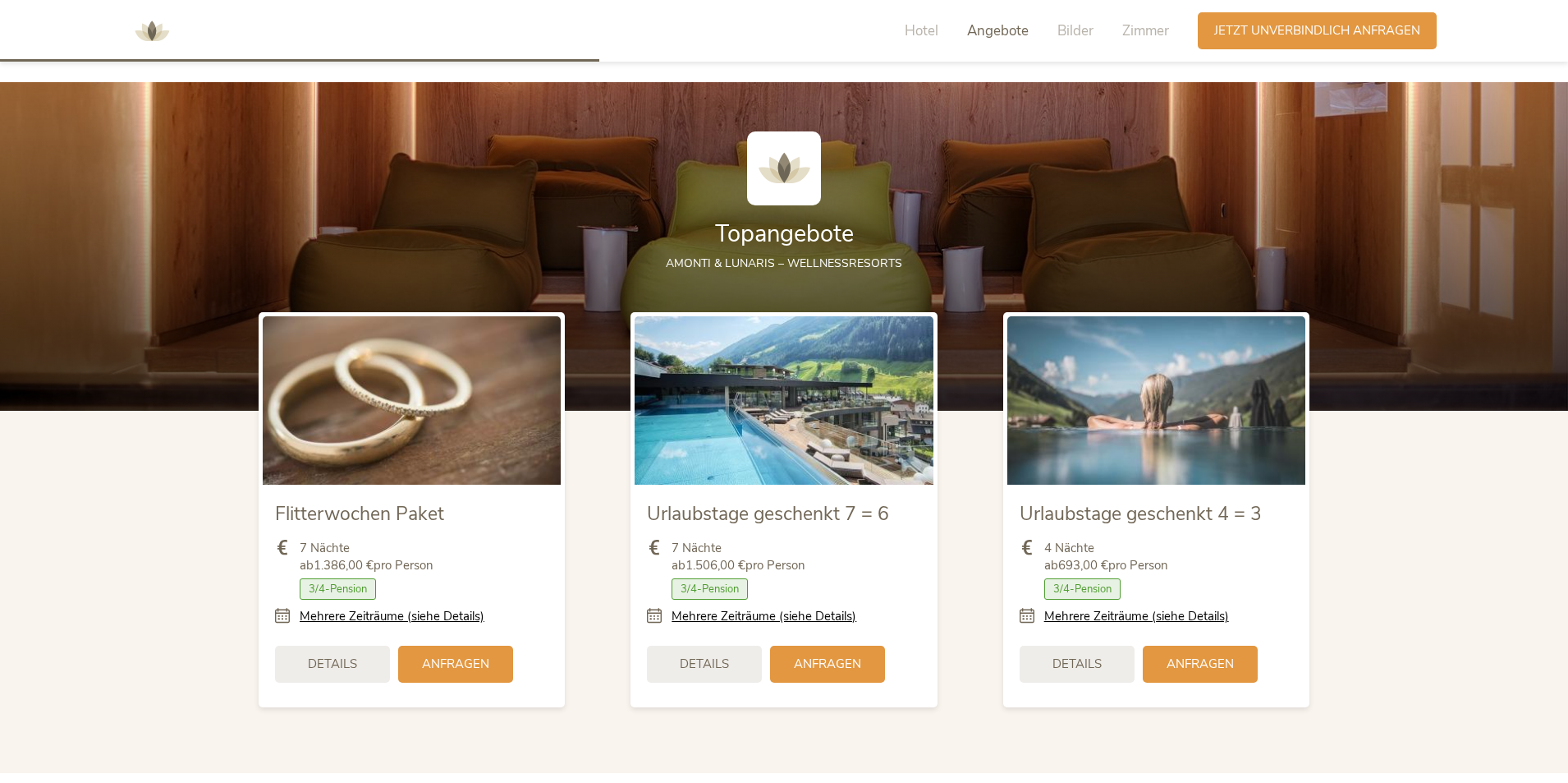
click at [1039, 34] on div "Hotel Angebote Bilder Zimmer" at bounding box center [1041, 31] width 314 height 37
click at [1061, 30] on span "Bilder" at bounding box center [1076, 30] width 36 height 19
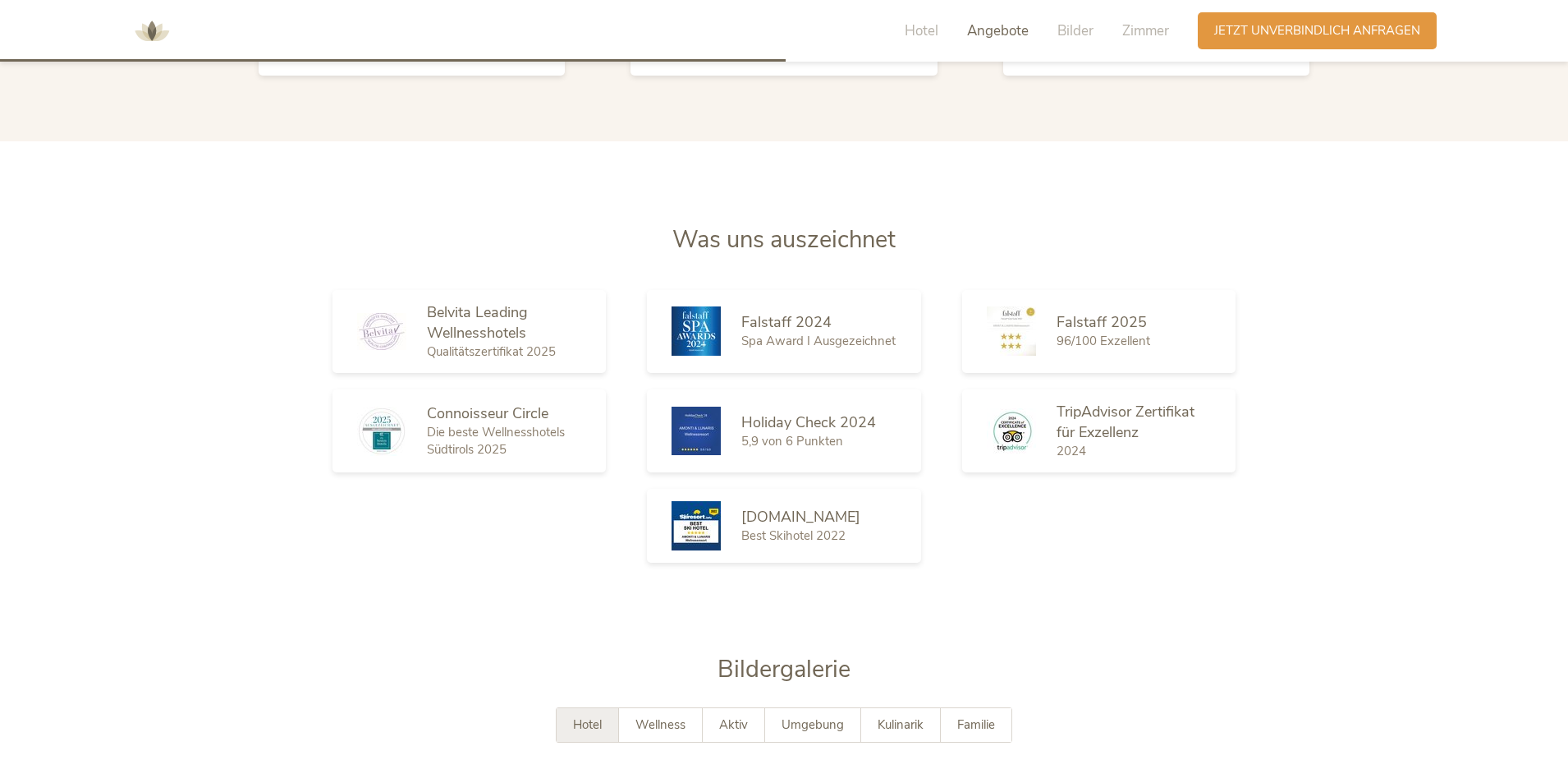
click at [1120, 28] on div "Hotel Angebote Bilder Zimmer" at bounding box center [1041, 31] width 314 height 37
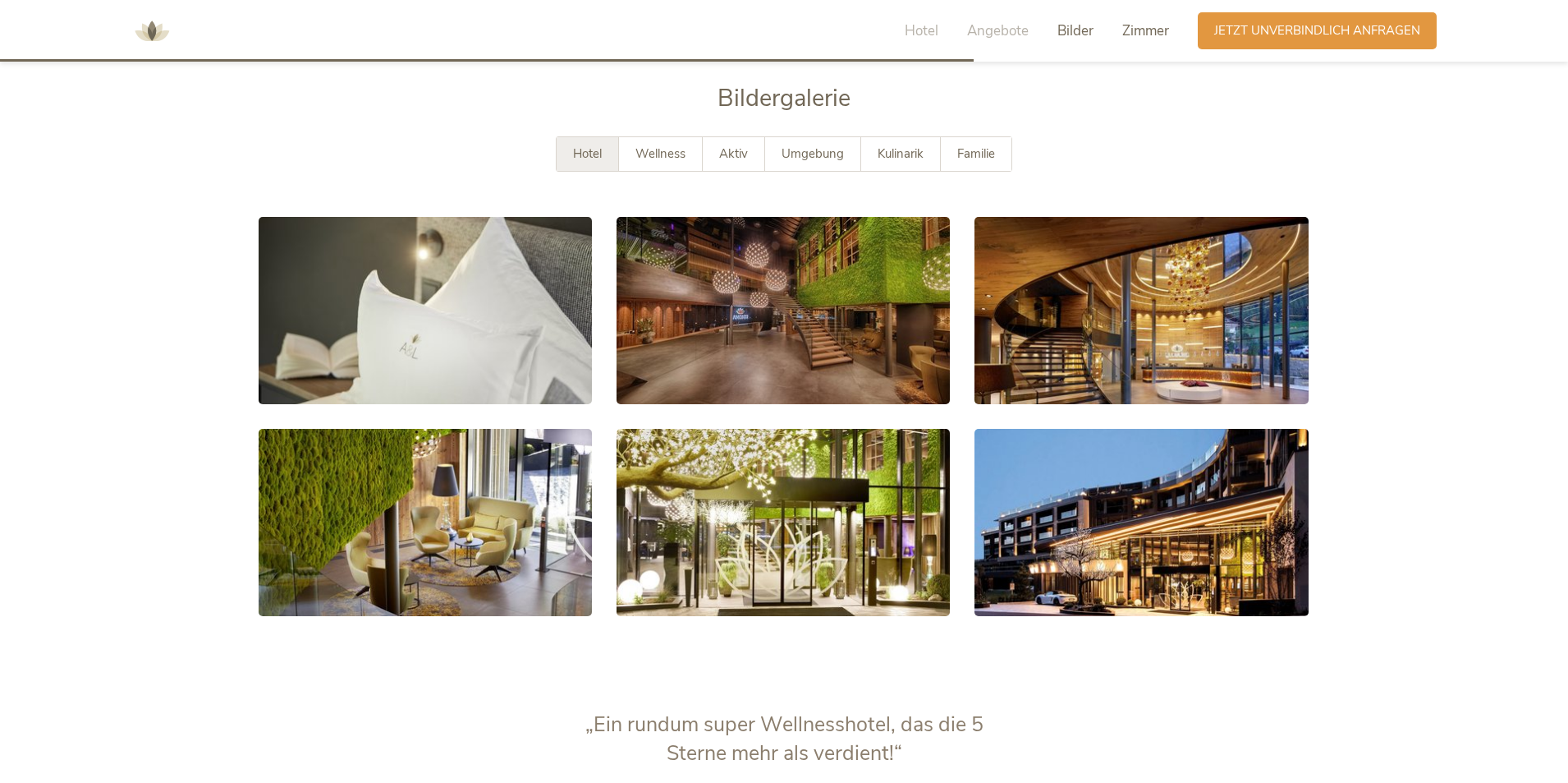
click at [1143, 30] on span "Zimmer" at bounding box center [1146, 30] width 47 height 19
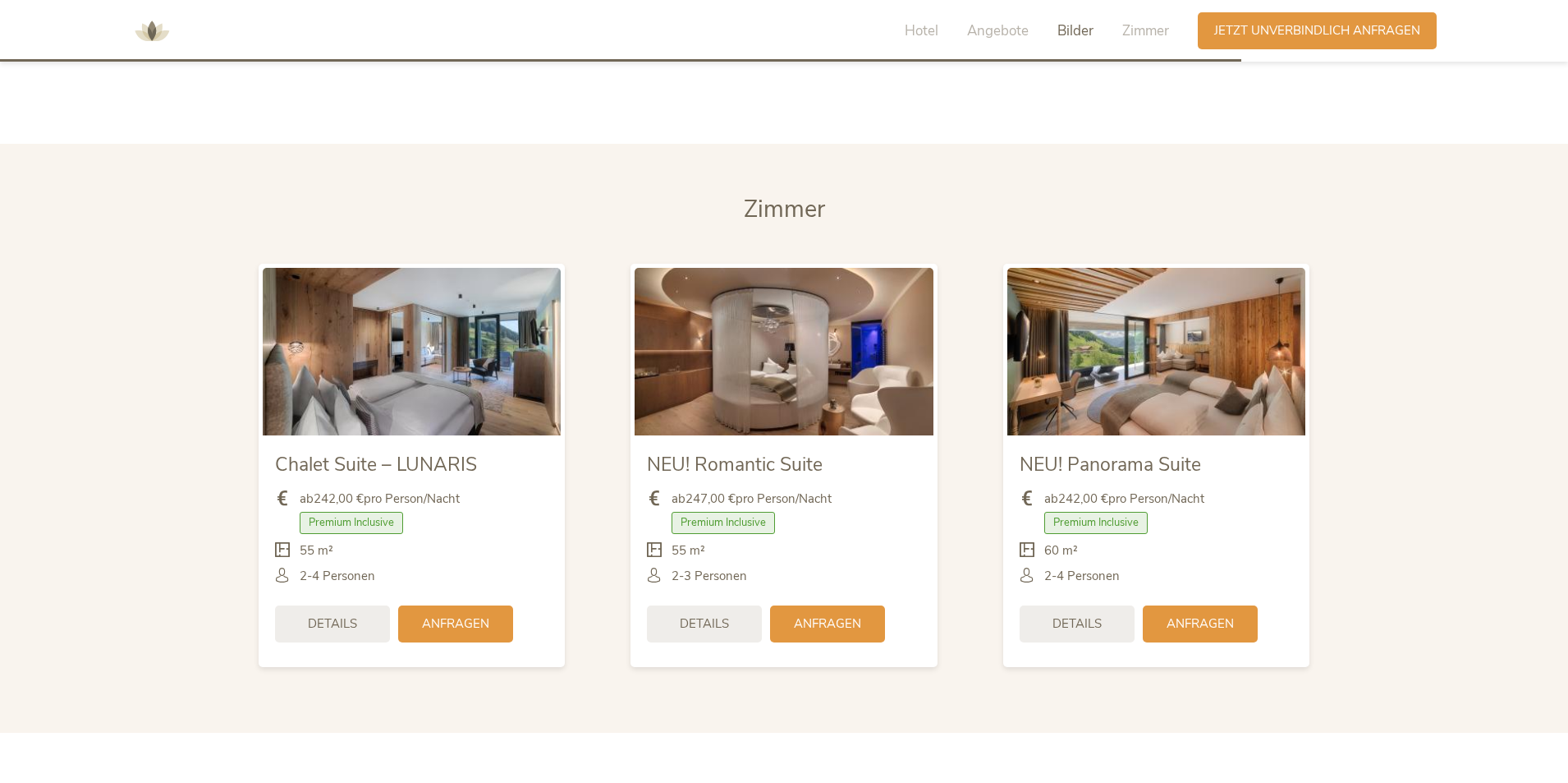
scroll to position [4029, 0]
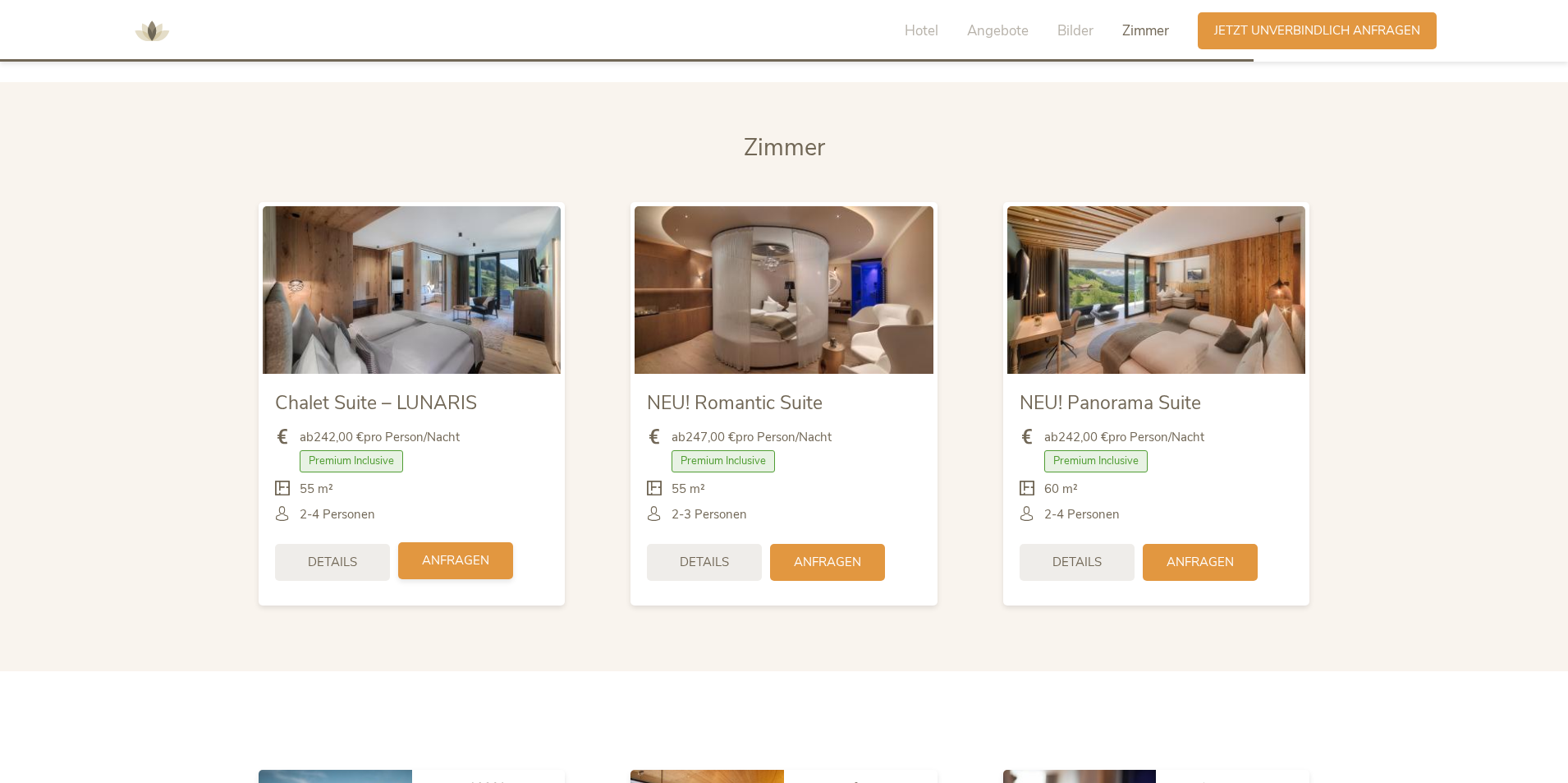
click at [456, 549] on div "Anfragen" at bounding box center [456, 560] width 115 height 37
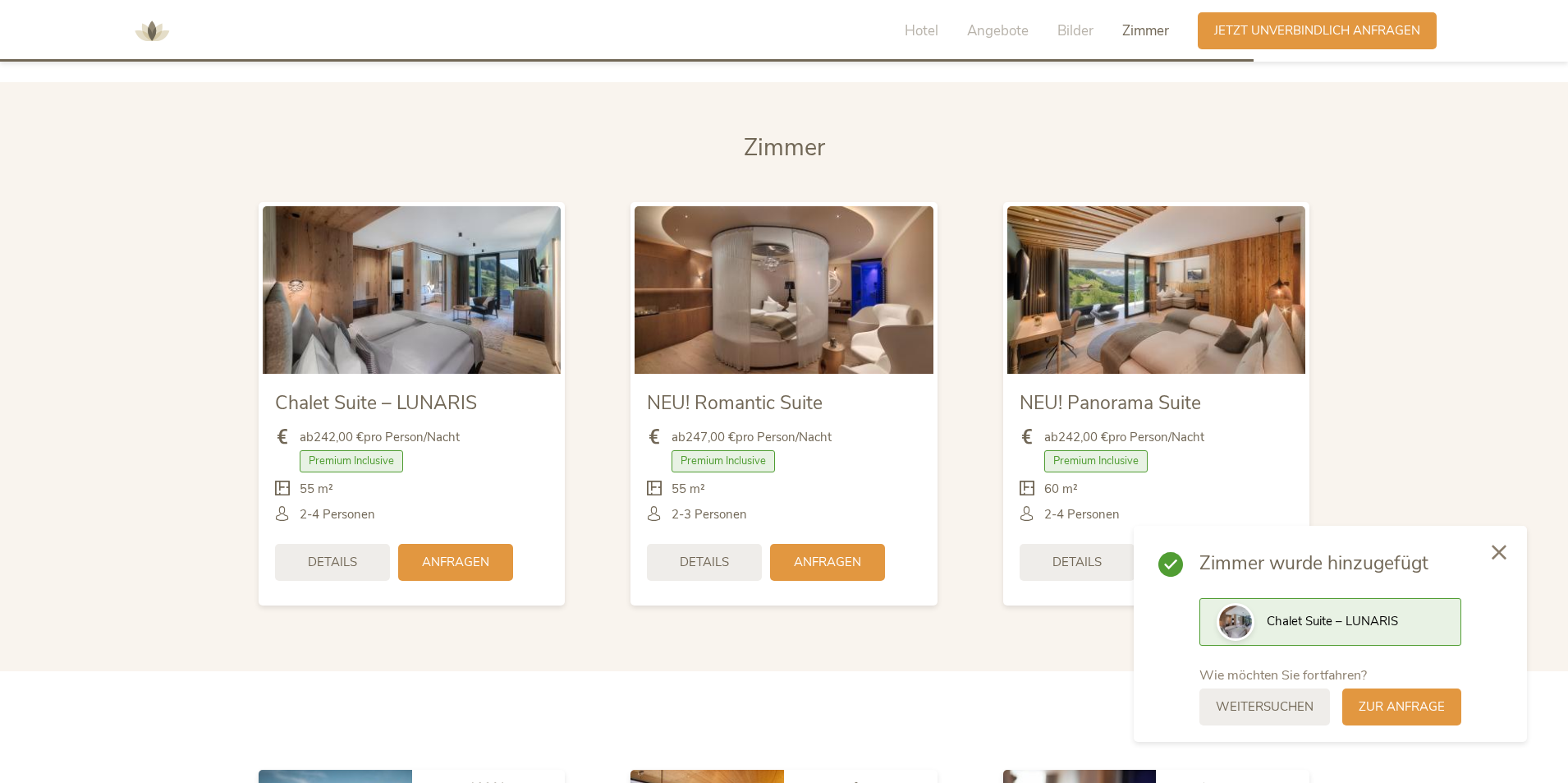
click at [1494, 552] on icon at bounding box center [1499, 551] width 14 height 14
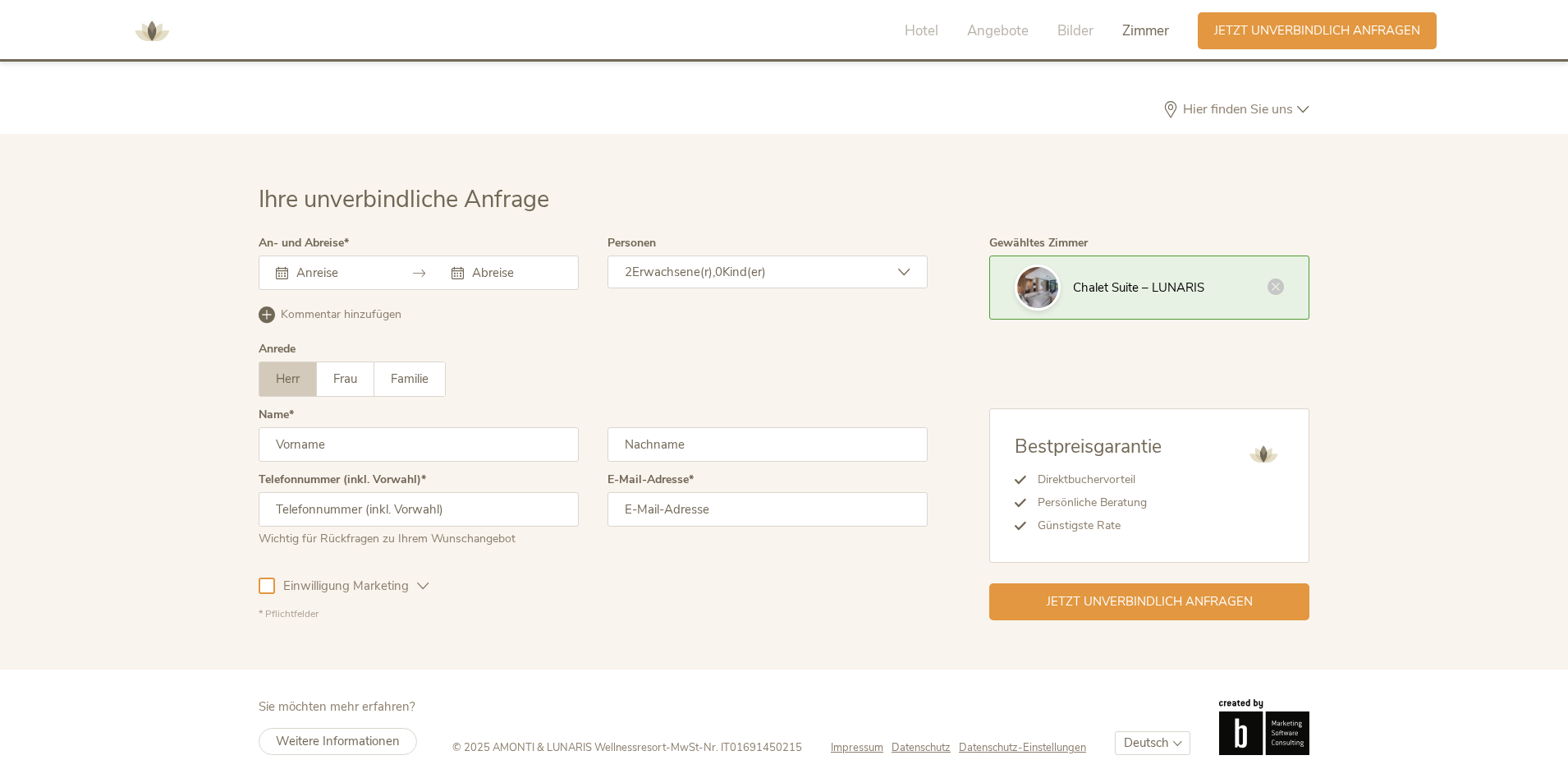
scroll to position [5040, 0]
click at [906, 138] on div "Ihre unverbindliche Anfrage An- und Abreise August 2025 Mo Di Mi Do Fr Sa So 28…" at bounding box center [784, 400] width 1568 height 536
